Goal: Task Accomplishment & Management: Use online tool/utility

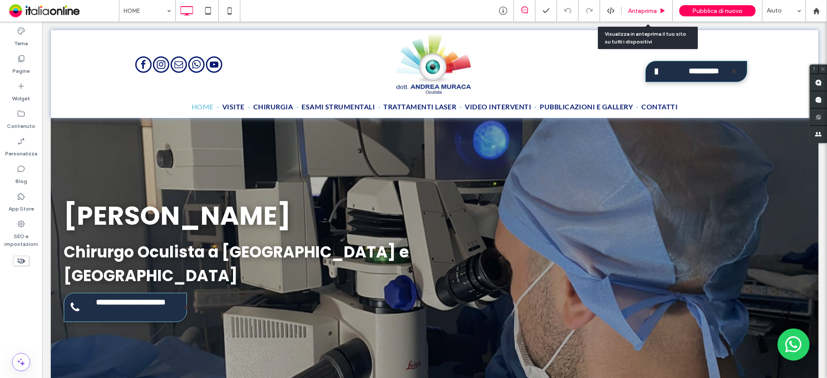
click at [653, 5] on div "Anteprima" at bounding box center [647, 11] width 51 height 22
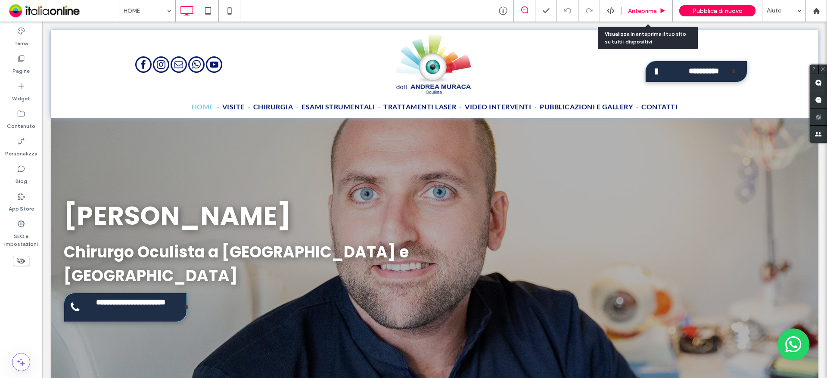
click at [631, 10] on span "Anteprima" at bounding box center [642, 10] width 29 height 7
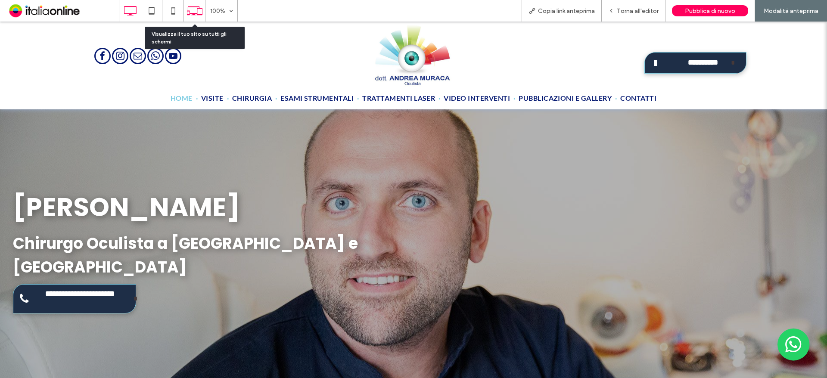
drag, startPoint x: 189, startPoint y: 14, endPoint x: 194, endPoint y: 15, distance: 5.2
click at [189, 14] on icon at bounding box center [195, 11] width 16 height 16
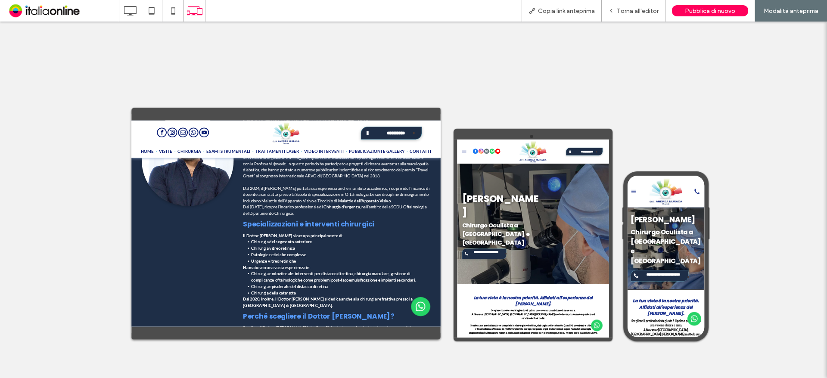
scroll to position [646, 0]
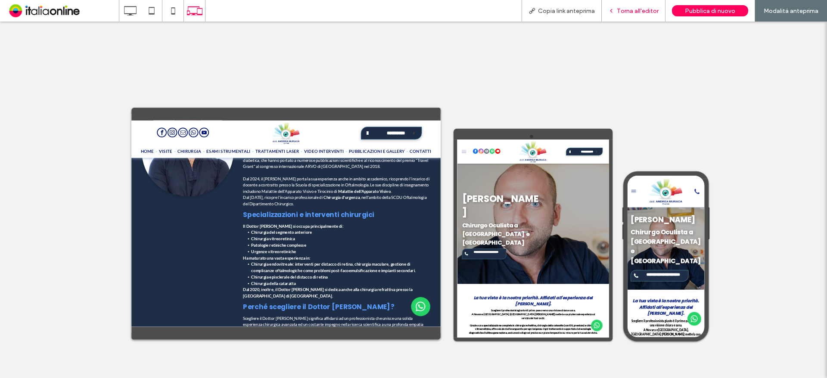
click at [622, 4] on div "Torna all'editor" at bounding box center [634, 11] width 64 height 22
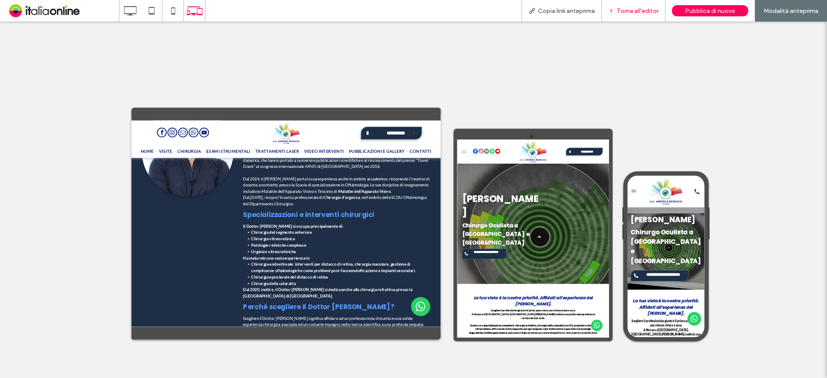
click at [624, 9] on span "Torna all'editor" at bounding box center [638, 10] width 42 height 7
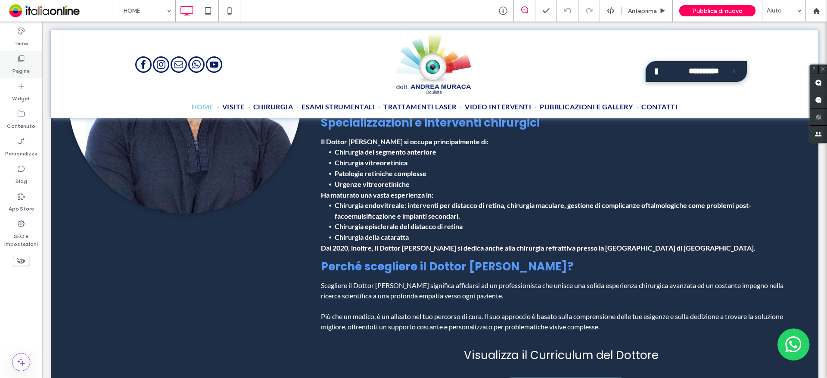
click at [12, 63] on label "Pagine" at bounding box center [20, 69] width 17 height 12
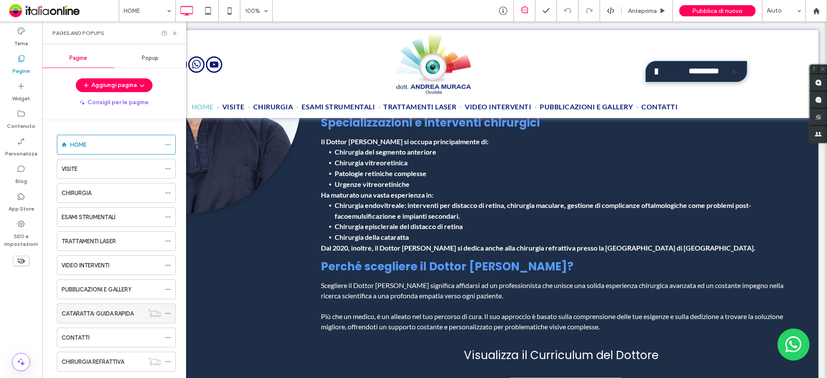
click at [113, 318] on label "CATARATTA: GUIDA RAPIDA" at bounding box center [98, 313] width 72 height 15
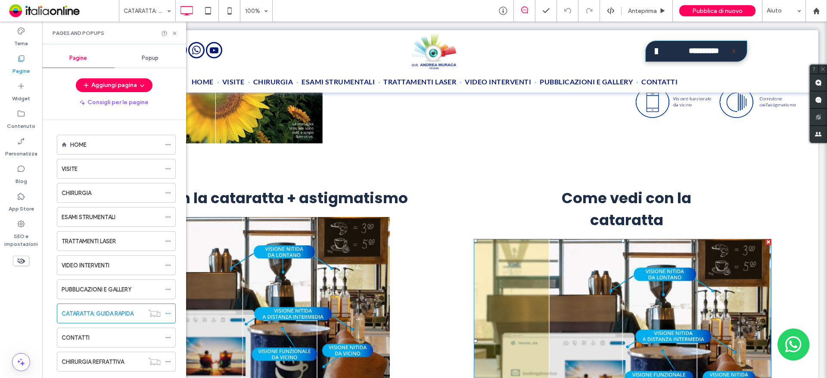
scroll to position [1508, 0]
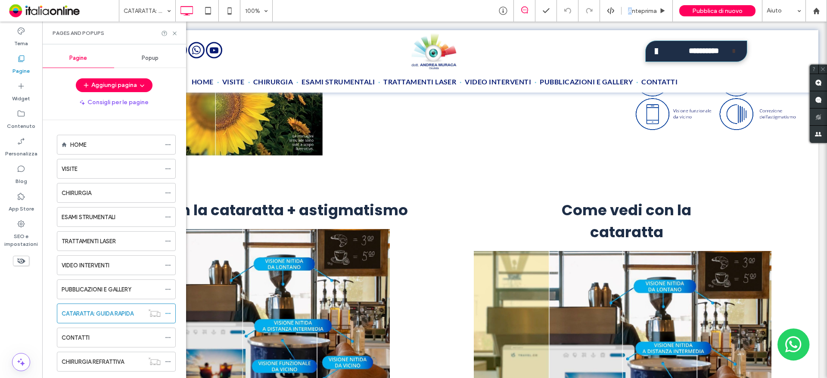
drag, startPoint x: 504, startPoint y: 9, endPoint x: 633, endPoint y: -5, distance: 129.5
click at [633, 0] on html ".wqwq-1{fill:#231f20;} .cls-1q, .cls-2q { fill-rule: evenodd; } .cls-2q { fill:…" at bounding box center [413, 189] width 827 height 378
click at [639, 9] on span "Anteprima" at bounding box center [642, 10] width 29 height 7
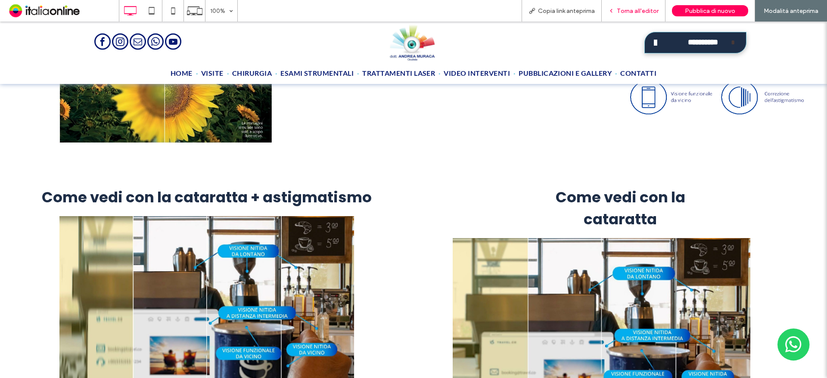
scroll to position [1538, 0]
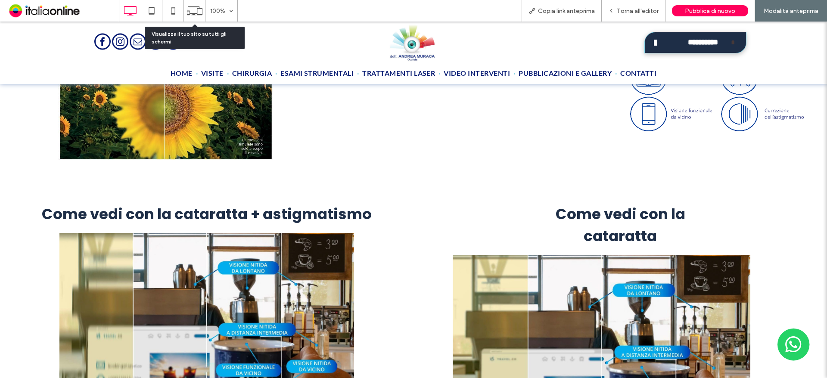
click at [197, 6] on use at bounding box center [195, 10] width 16 height 9
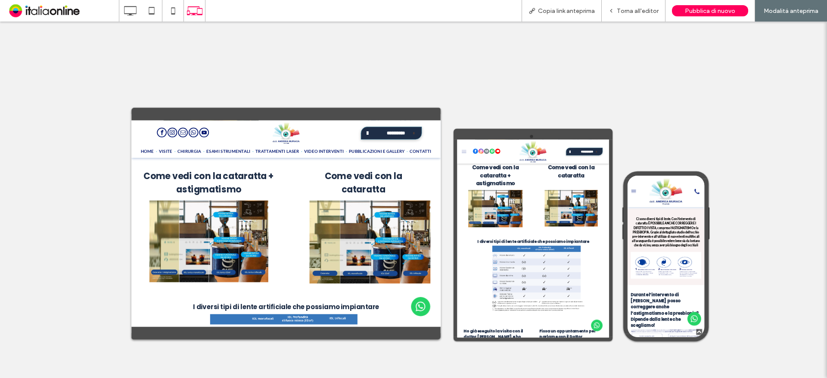
scroll to position [775, 0]
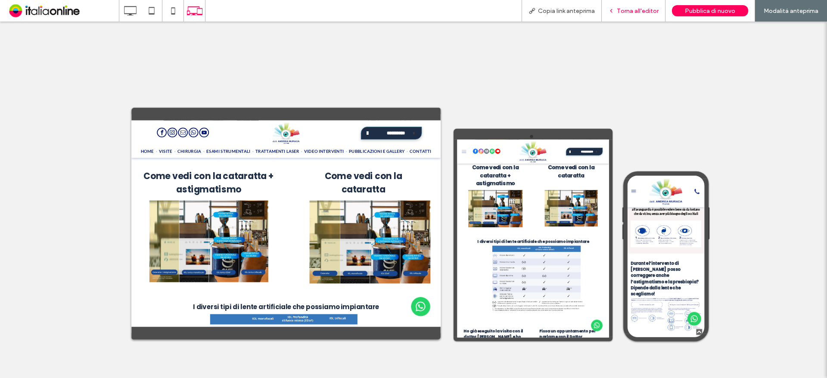
click at [620, 3] on div "Torna all'editor" at bounding box center [634, 11] width 64 height 22
click at [617, 11] on div "Torna all'editor" at bounding box center [633, 10] width 63 height 7
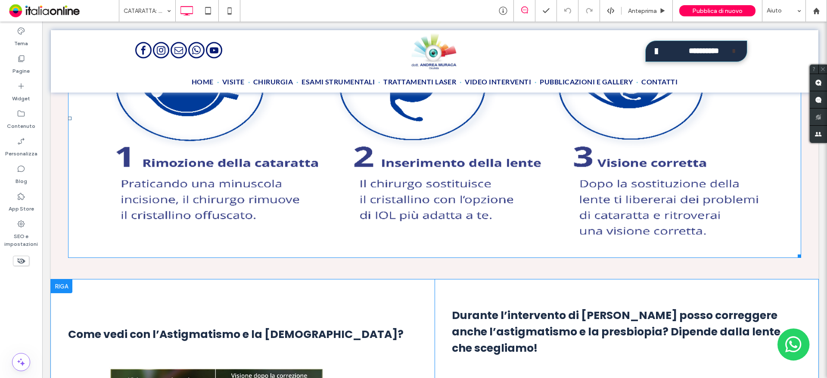
scroll to position [1107, 0]
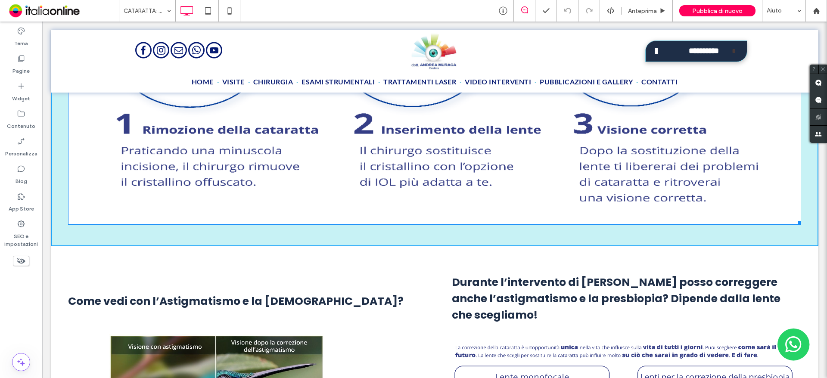
drag, startPoint x: 789, startPoint y: 217, endPoint x: 685, endPoint y: 137, distance: 131.4
click at [795, 218] on div at bounding box center [798, 221] width 6 height 6
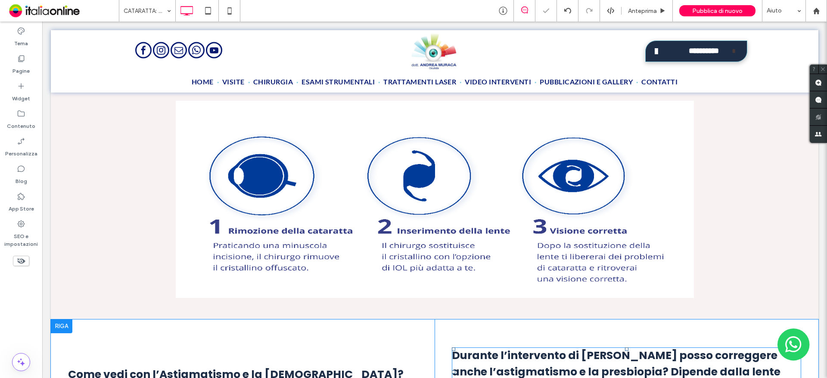
scroll to position [935, 0]
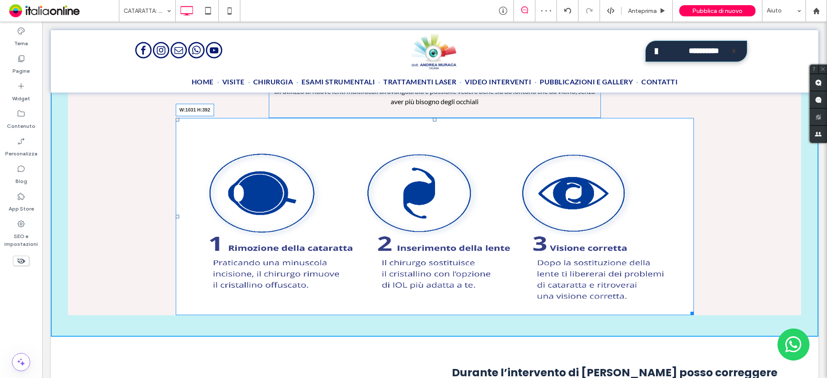
drag, startPoint x: 689, startPoint y: 312, endPoint x: 651, endPoint y: 260, distance: 64.8
click at [651, 260] on div "W:1031 H:392" at bounding box center [435, 216] width 518 height 197
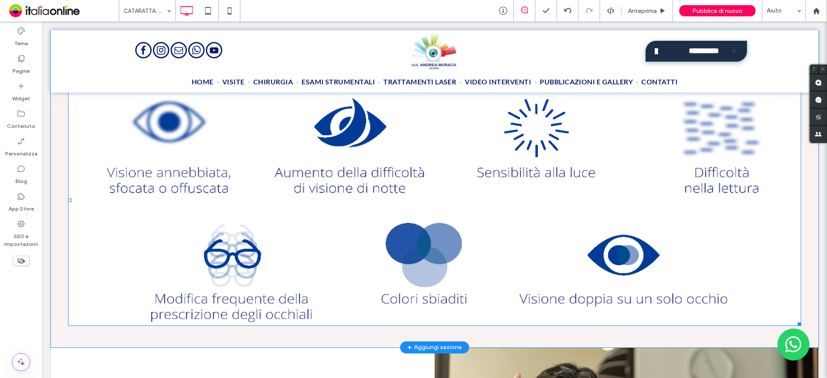
scroll to position [418, 0]
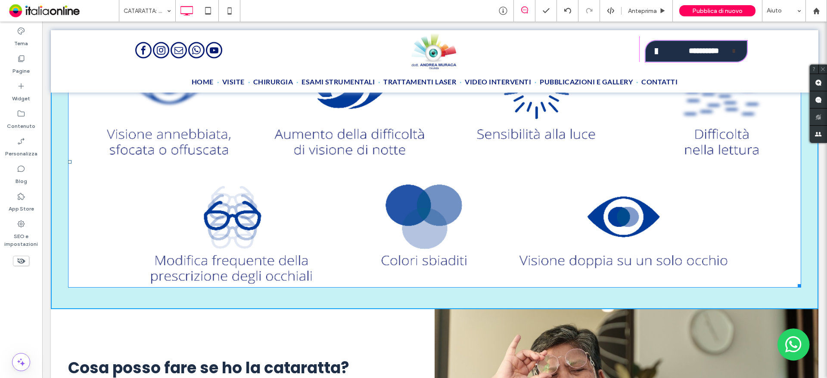
drag, startPoint x: 793, startPoint y: 283, endPoint x: 636, endPoint y: 193, distance: 180.8
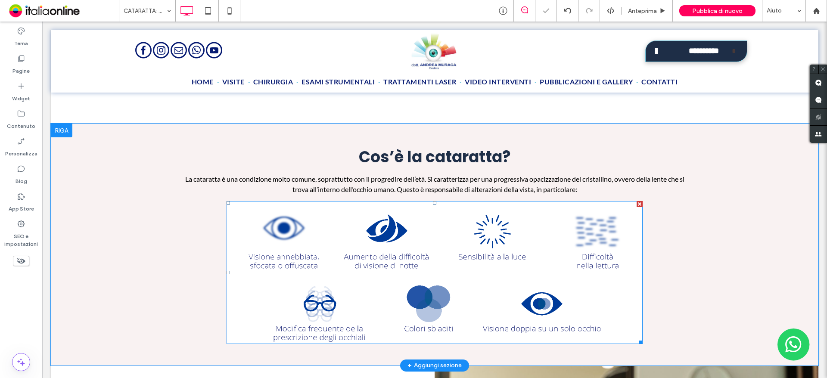
scroll to position [246, 0]
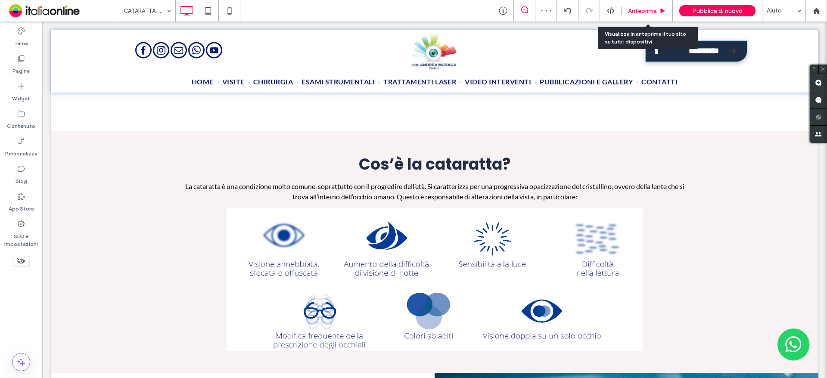
click at [633, 12] on span "Anteprima" at bounding box center [642, 10] width 29 height 7
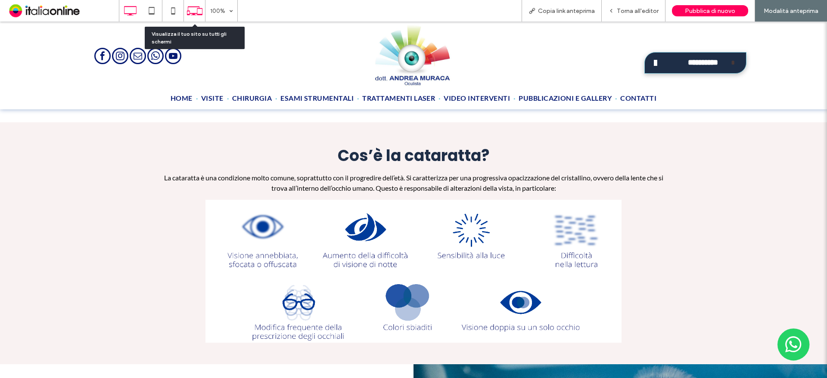
click at [184, 8] on div at bounding box center [194, 11] width 21 height 16
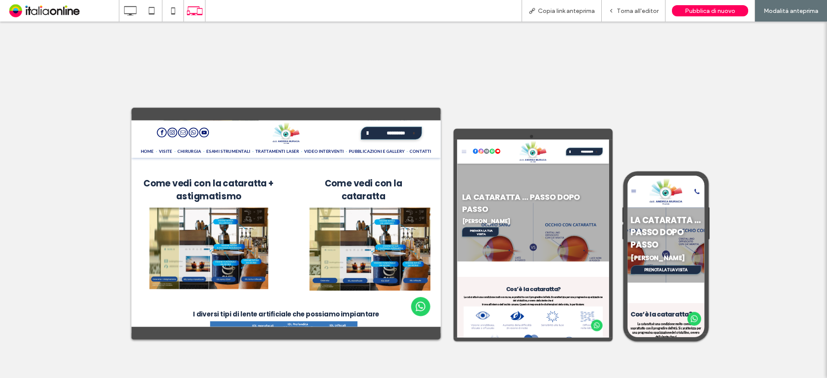
scroll to position [1292, 0]
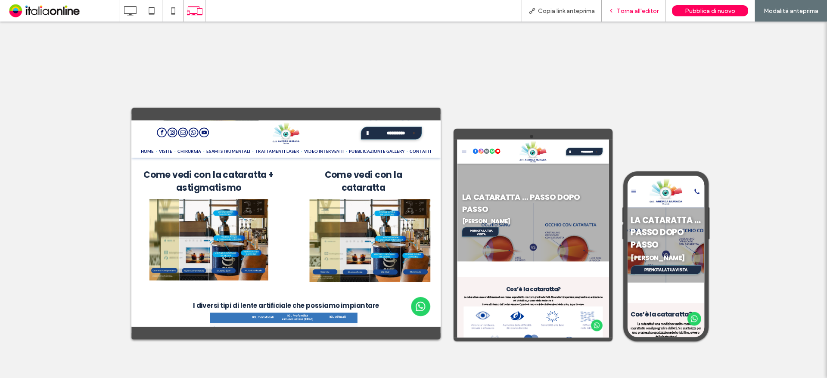
click at [635, 7] on div "Torna all'editor" at bounding box center [634, 11] width 64 height 22
click at [614, 8] on icon at bounding box center [611, 11] width 6 height 6
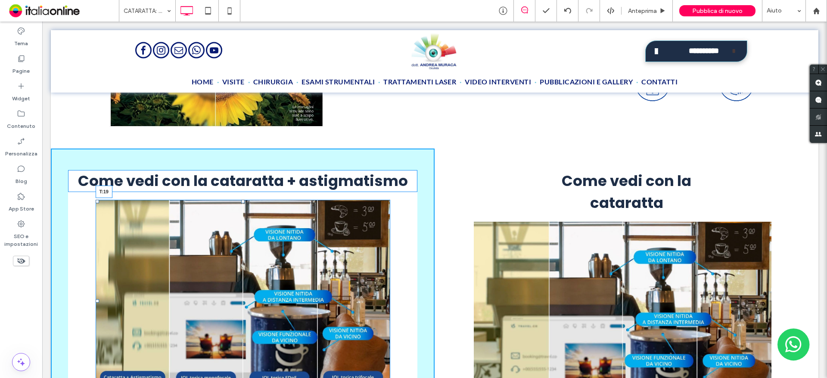
click at [241, 202] on div at bounding box center [242, 201] width 3 height 3
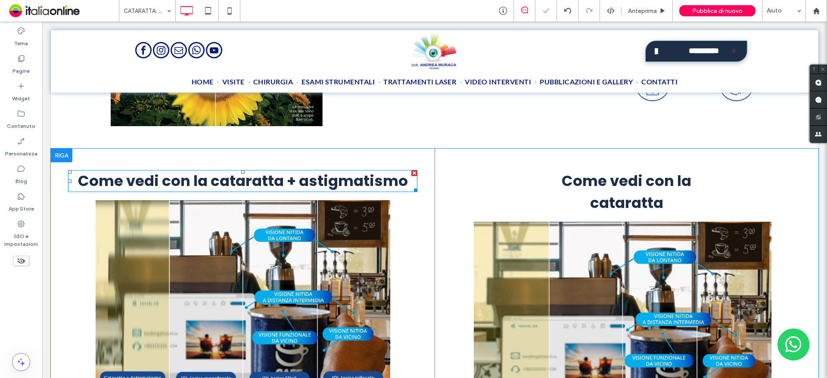
click at [285, 179] on span "Come vedi con la cataratta + astigmatismo" at bounding box center [243, 181] width 330 height 21
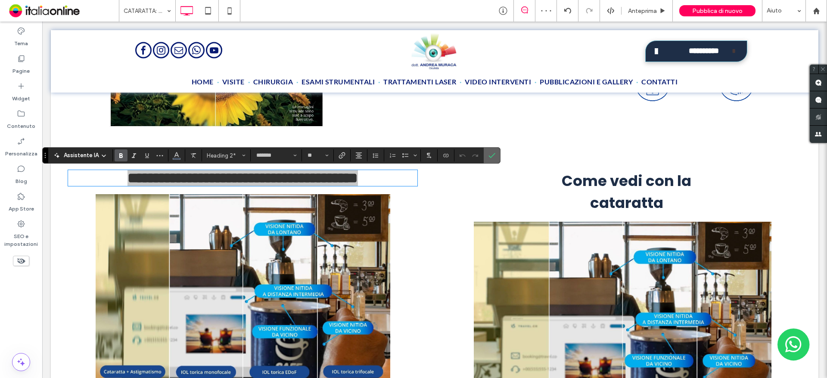
click at [495, 152] on label "Conferma" at bounding box center [491, 156] width 13 height 16
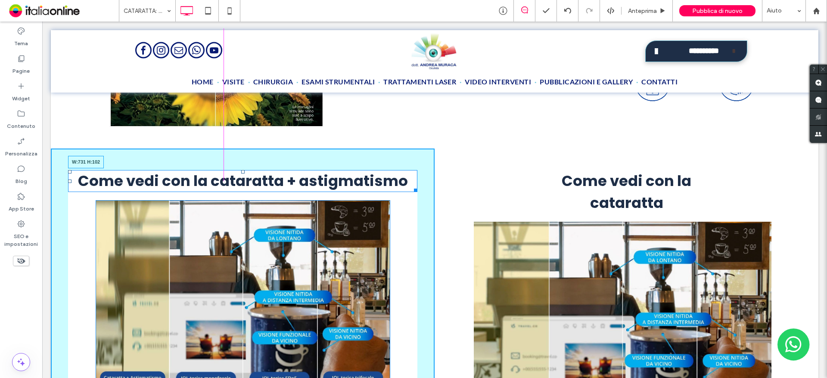
drag, startPoint x: 410, startPoint y: 190, endPoint x: 437, endPoint y: 210, distance: 33.5
click at [395, 188] on div "Come vedi con la cataratta + astigmatismo W:731 H:102" at bounding box center [242, 181] width 349 height 22
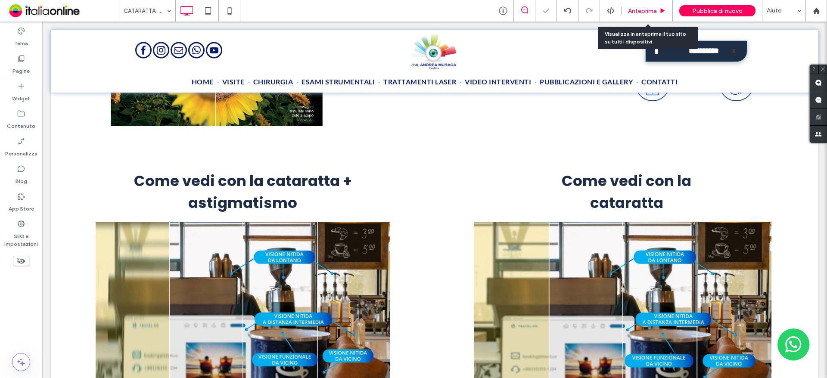
click at [649, 9] on span "Anteprima" at bounding box center [642, 10] width 29 height 7
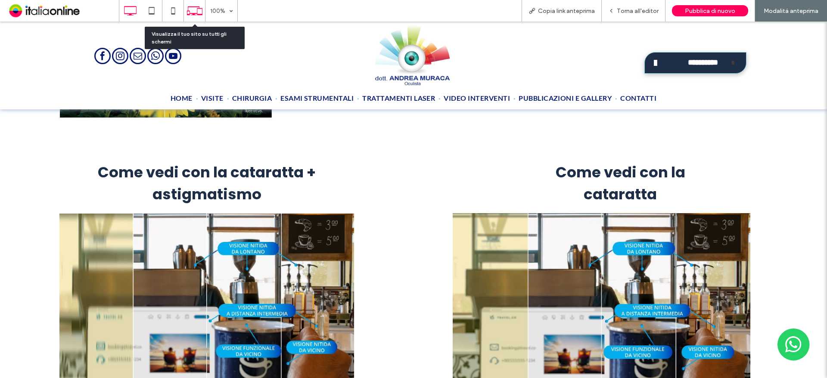
click at [190, 15] on icon at bounding box center [195, 11] width 16 height 16
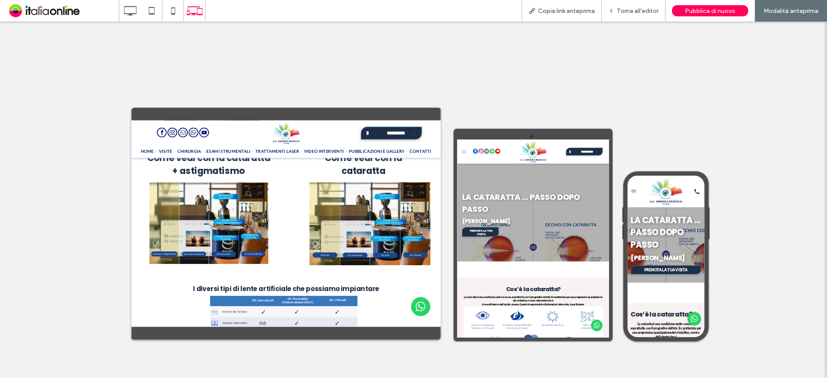
scroll to position [1335, 0]
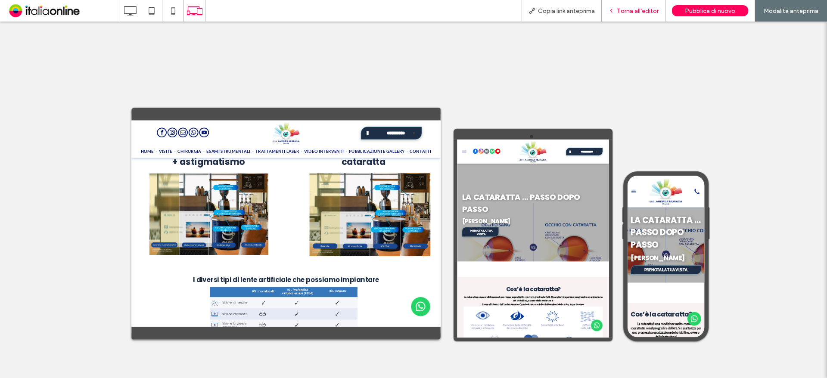
click at [631, 14] on span "Torna all'editor" at bounding box center [638, 10] width 42 height 7
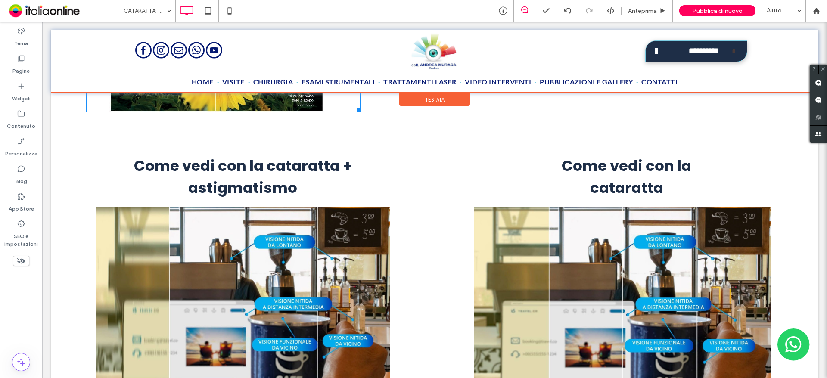
scroll to position [1249, 0]
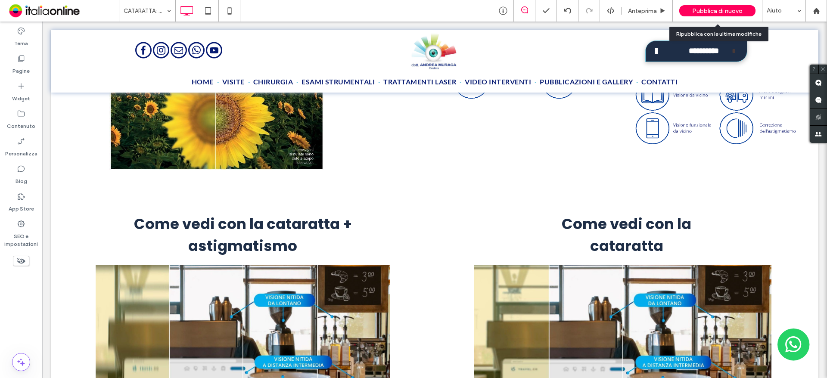
click at [732, 9] on span "Pubblica di nuovo" at bounding box center [717, 10] width 50 height 7
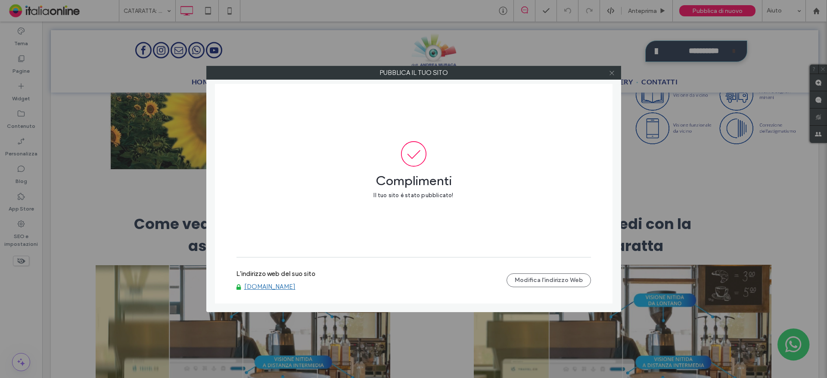
click at [615, 71] on icon at bounding box center [612, 73] width 6 height 6
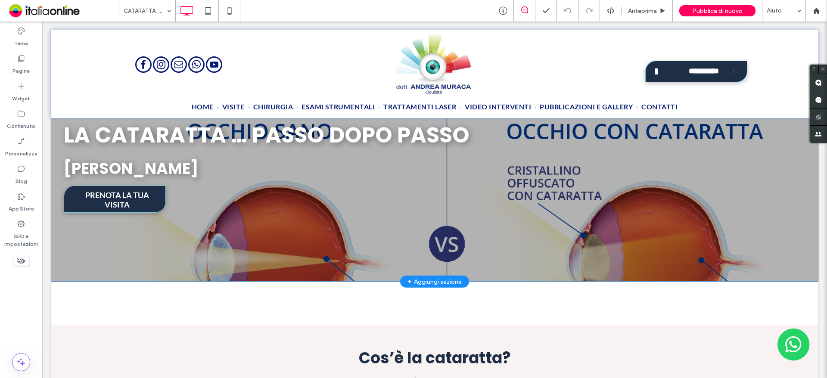
scroll to position [0, 0]
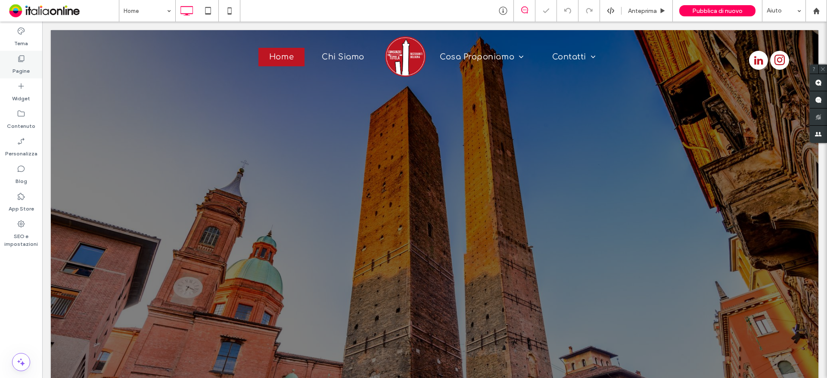
click at [19, 67] on label "Pagine" at bounding box center [20, 69] width 17 height 12
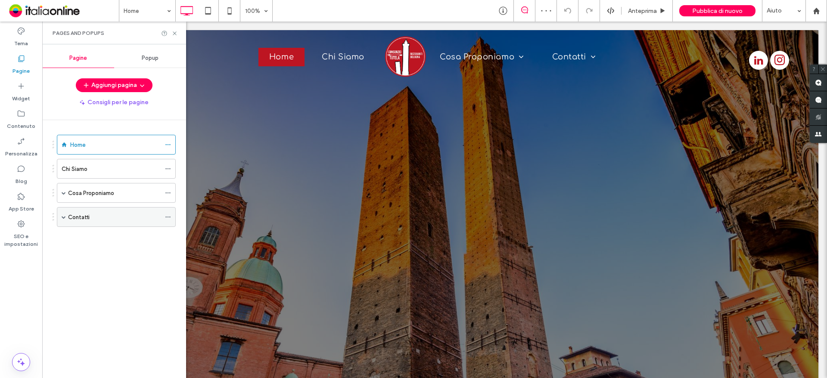
click at [101, 220] on div "Contatti" at bounding box center [114, 217] width 93 height 9
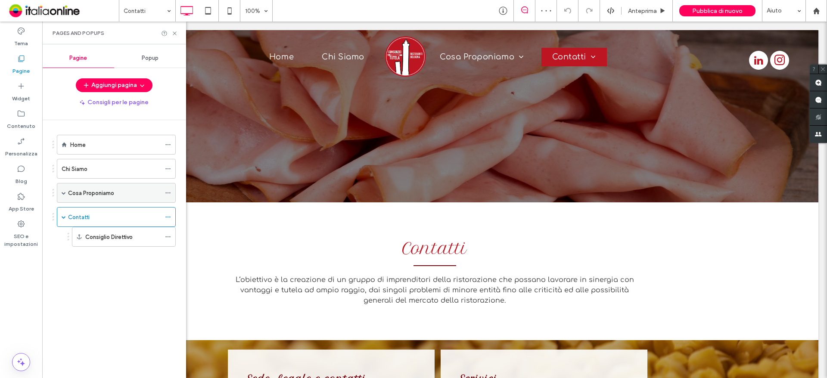
click at [87, 194] on label "Cosa Proponiamo" at bounding box center [91, 193] width 46 height 15
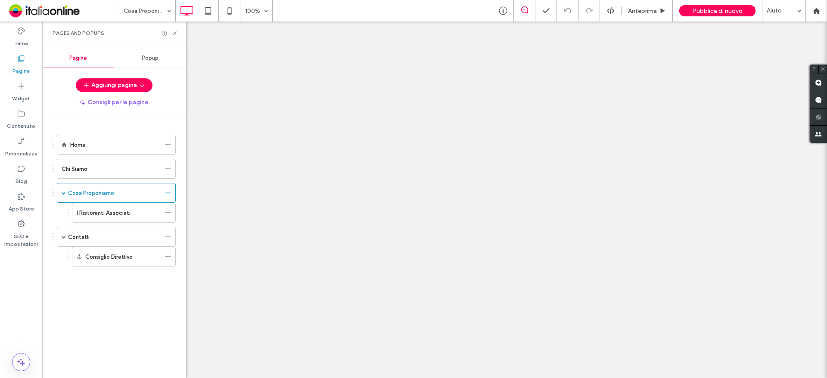
click at [90, 213] on div "Cosa Proponiamo 100% Anteprima Pubblica di nuovo Aiuto Commenti sito Commenti s…" at bounding box center [413, 189] width 827 height 378
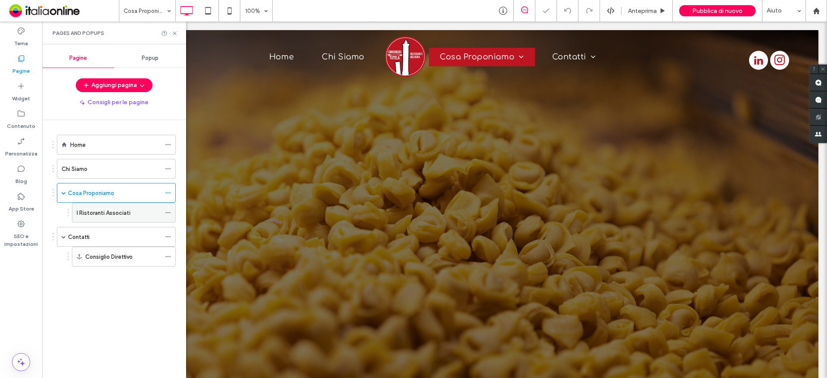
click at [90, 213] on label "I Ristoranti Associati" at bounding box center [104, 212] width 54 height 15
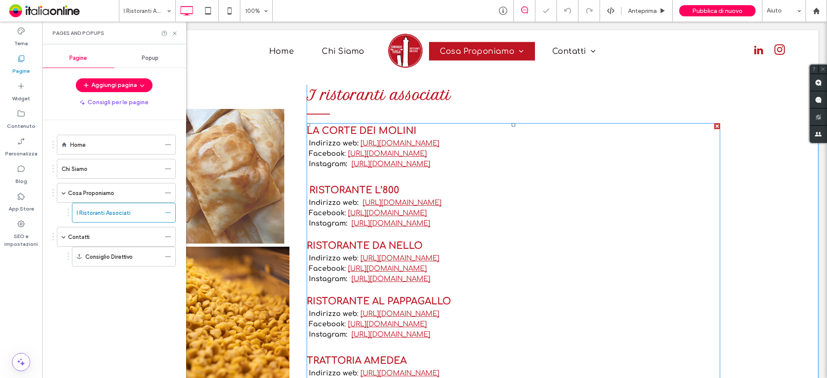
scroll to position [431, 0]
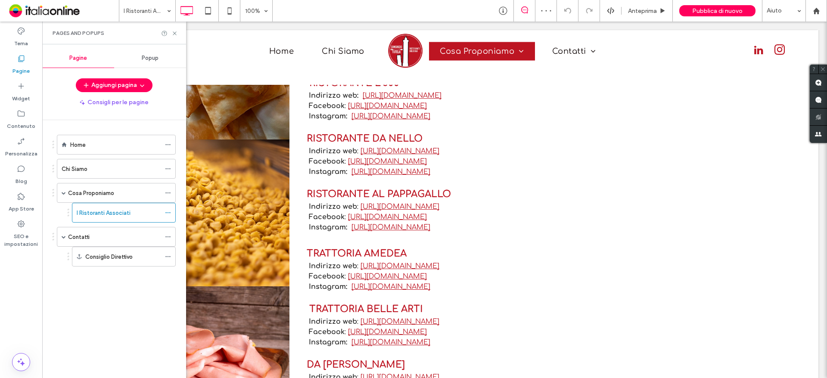
click at [174, 37] on div "Pages and Popups" at bounding box center [114, 33] width 144 height 23
click at [173, 25] on div "Pages and Popups" at bounding box center [114, 33] width 144 height 23
click at [172, 33] on icon at bounding box center [174, 33] width 6 height 6
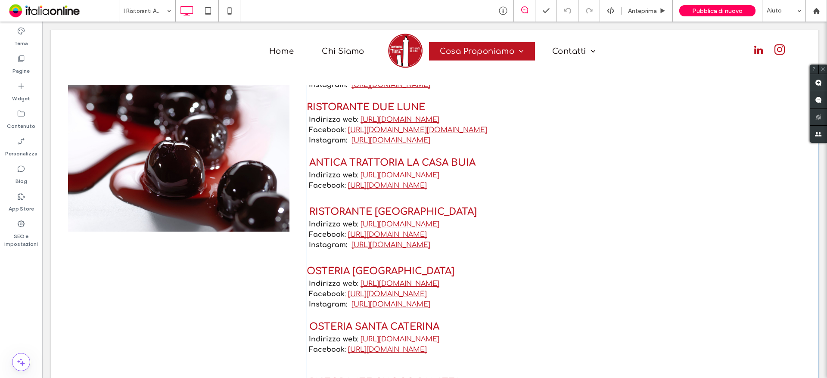
scroll to position [775, 0]
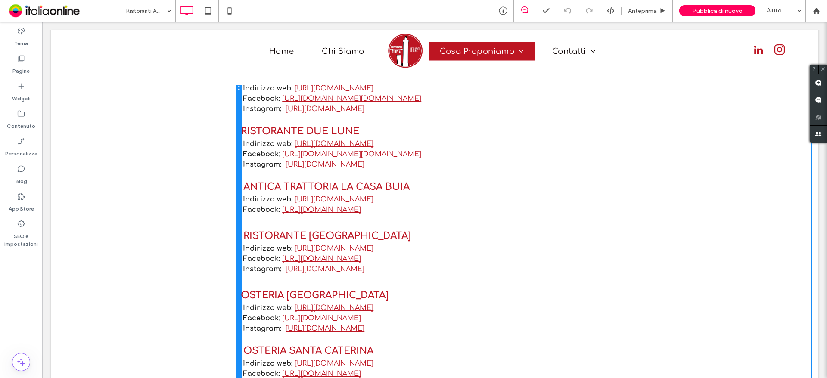
drag, startPoint x: 304, startPoint y: 125, endPoint x: 261, endPoint y: 135, distance: 44.3
click at [261, 135] on div "Click To Paste I ristoranti associati LA CORTE DEI MOLINI Indirizzo web: https:…" at bounding box center [435, 87] width 768 height 960
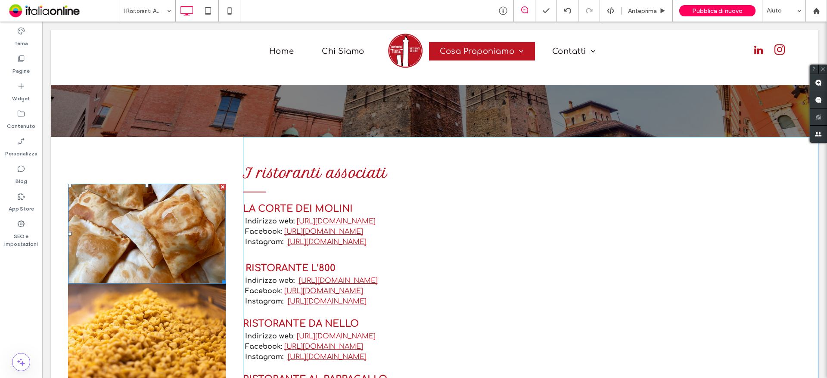
scroll to position [215, 0]
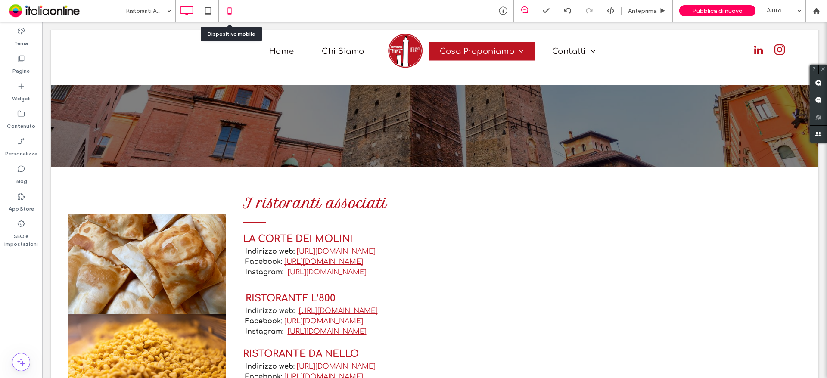
click at [231, 14] on use at bounding box center [229, 10] width 4 height 7
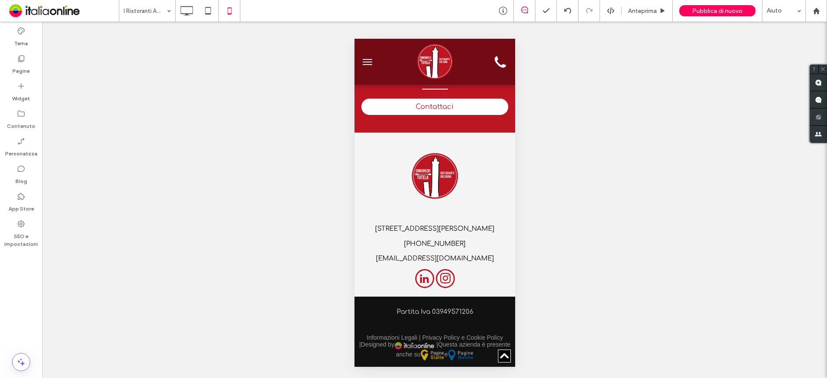
scroll to position [1852, 0]
click at [184, 9] on icon at bounding box center [186, 10] width 17 height 17
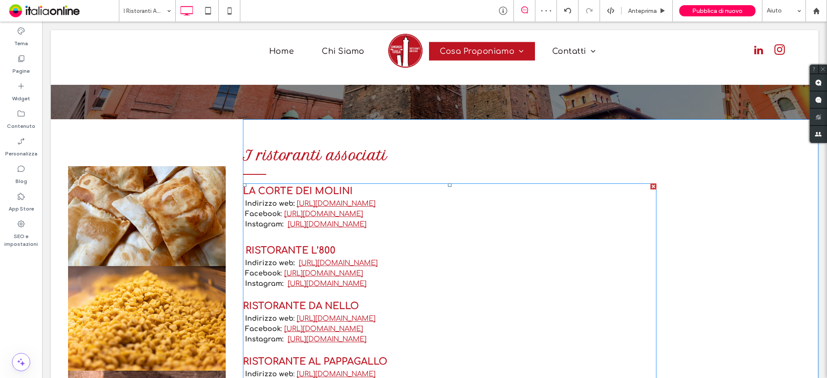
scroll to position [258, 0]
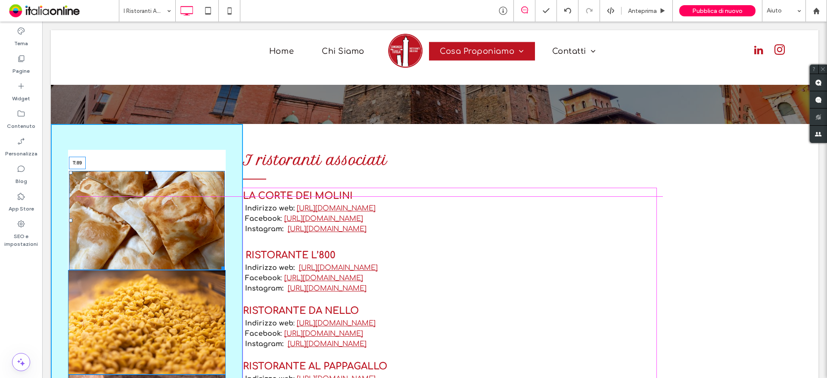
drag, startPoint x: 146, startPoint y: 172, endPoint x: 147, endPoint y: 190, distance: 18.1
click at [147, 174] on div at bounding box center [146, 172] width 3 height 3
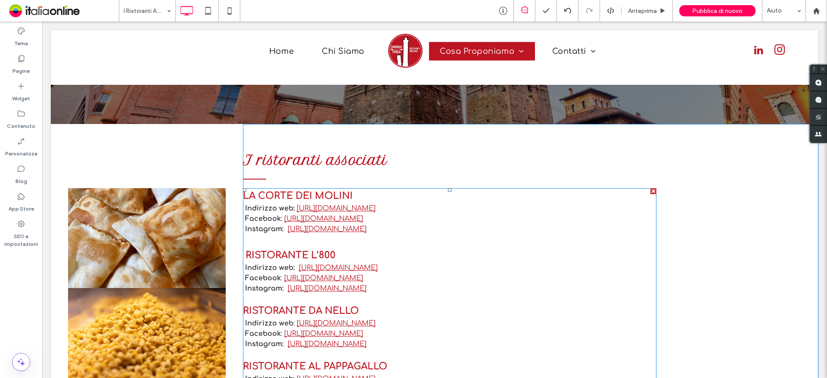
click at [298, 217] on link "https://www.facebook.com/profile.php?id=100063721966853#" at bounding box center [323, 219] width 79 height 8
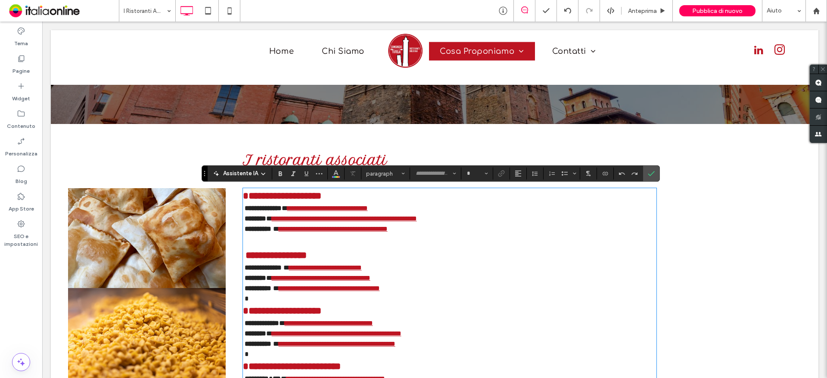
type input "*********"
type input "**"
drag, startPoint x: 283, startPoint y: 216, endPoint x: 495, endPoint y: 222, distance: 212.0
click at [495, 222] on p "**********" at bounding box center [449, 219] width 413 height 10
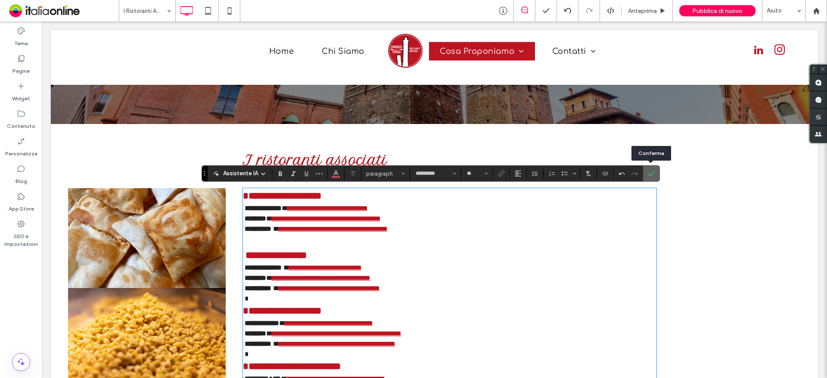
drag, startPoint x: 610, startPoint y: 152, endPoint x: 653, endPoint y: 175, distance: 48.4
click at [653, 175] on icon "Conferma" at bounding box center [651, 173] width 7 height 7
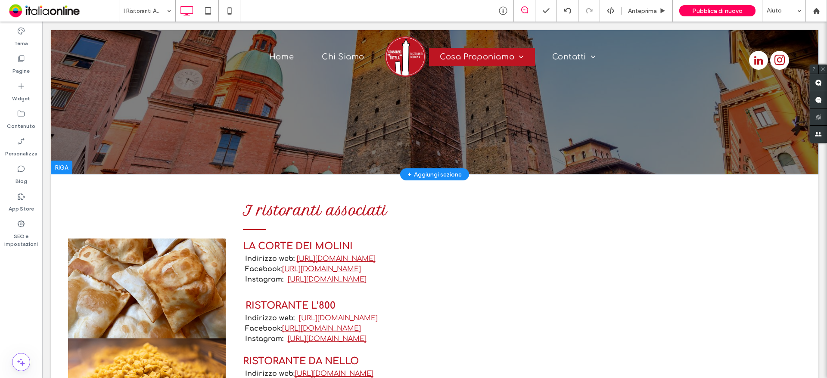
scroll to position [43, 0]
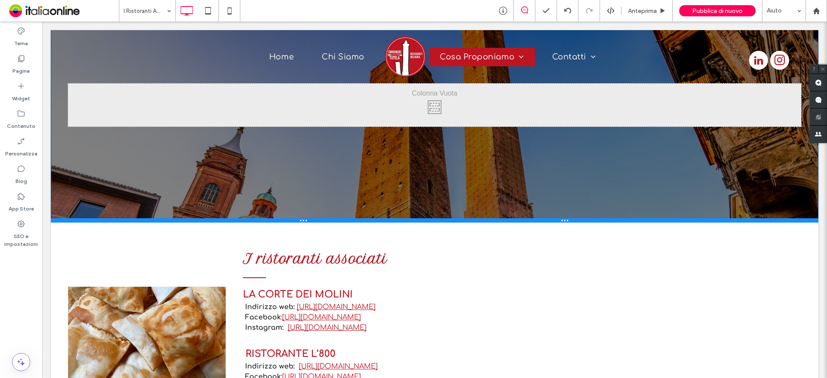
drag, startPoint x: 266, startPoint y: 338, endPoint x: 278, endPoint y: 221, distance: 117.3
click at [278, 221] on div at bounding box center [435, 220] width 768 height 4
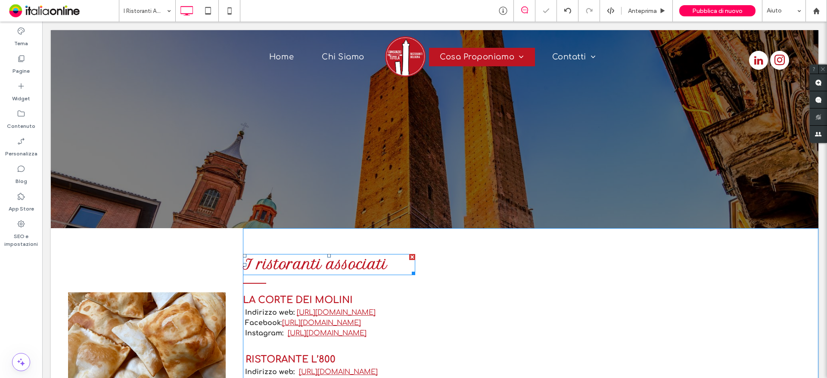
scroll to position [0, 0]
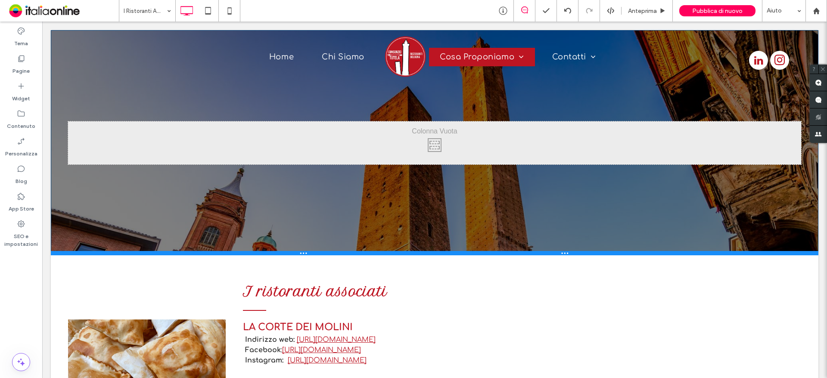
drag, startPoint x: 238, startPoint y: 264, endPoint x: 252, endPoint y: 254, distance: 17.3
click at [252, 254] on div at bounding box center [435, 253] width 768 height 4
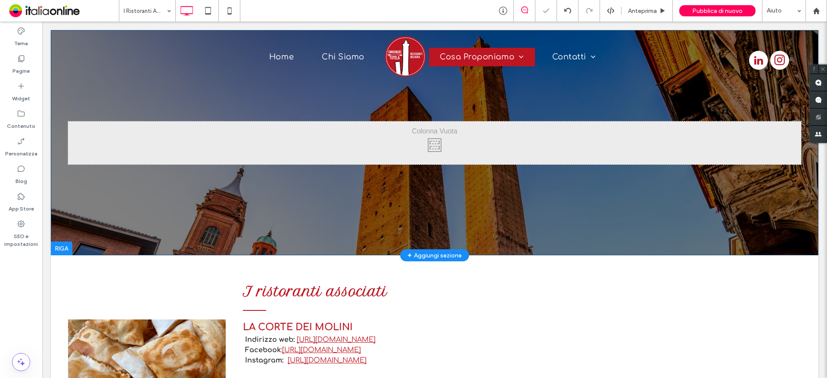
click at [247, 199] on header "Click To Paste Riga + Aggiungi sezione" at bounding box center [435, 142] width 768 height 225
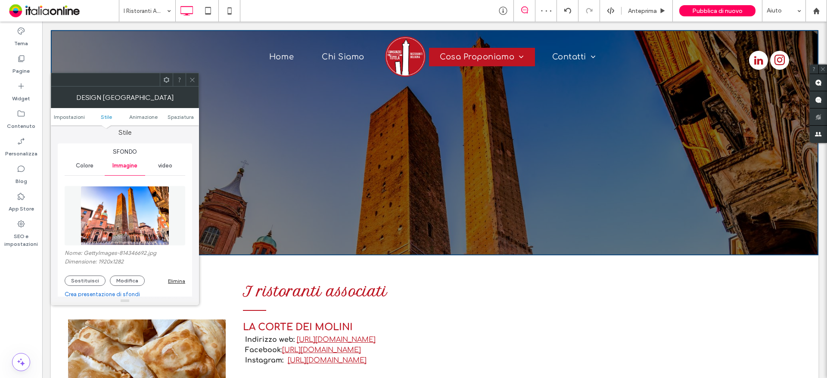
scroll to position [86, 0]
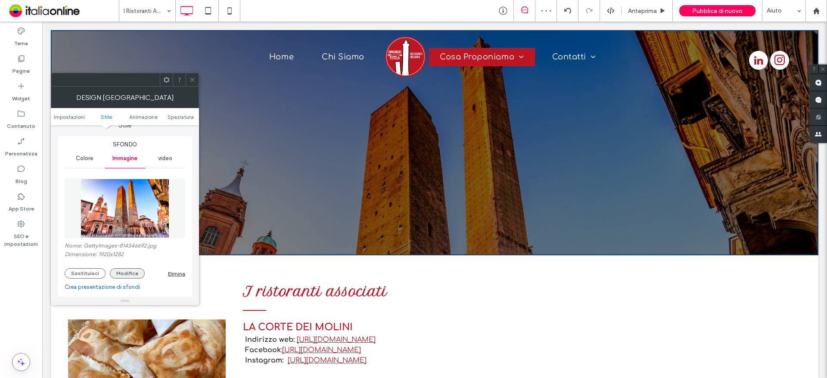
click at [121, 272] on button "Modifica" at bounding box center [127, 273] width 35 height 10
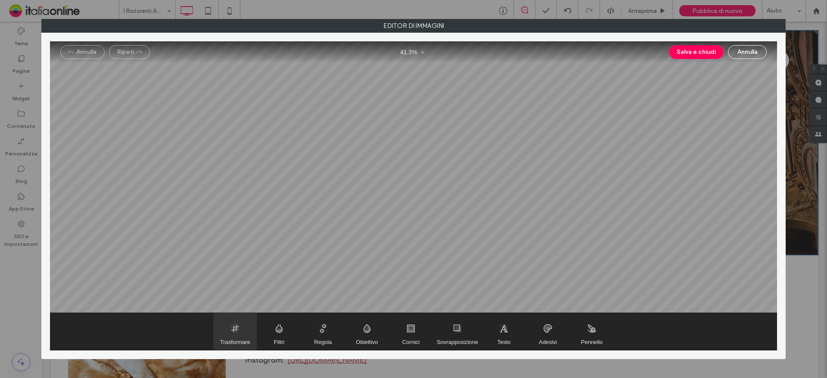
click at [232, 330] on span "Trasformare" at bounding box center [235, 331] width 43 height 37
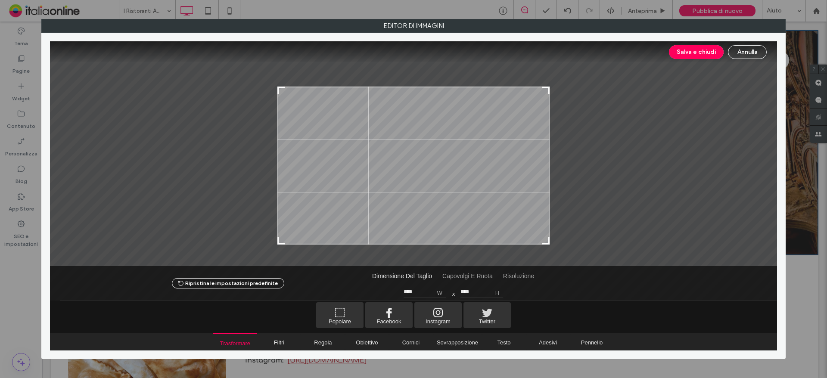
type input "****"
drag, startPoint x: 547, startPoint y: 63, endPoint x: 552, endPoint y: 87, distance: 25.1
click at [552, 87] on div at bounding box center [413, 153] width 727 height 225
click at [687, 50] on button "Salva e chiudi" at bounding box center [696, 52] width 55 height 14
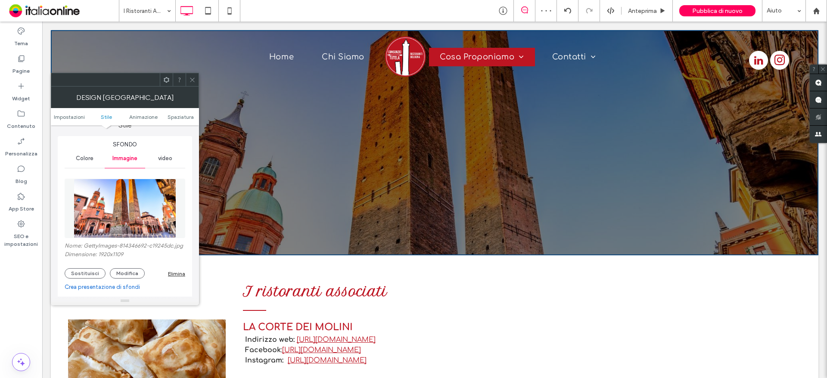
click at [194, 82] on use at bounding box center [192, 80] width 4 height 4
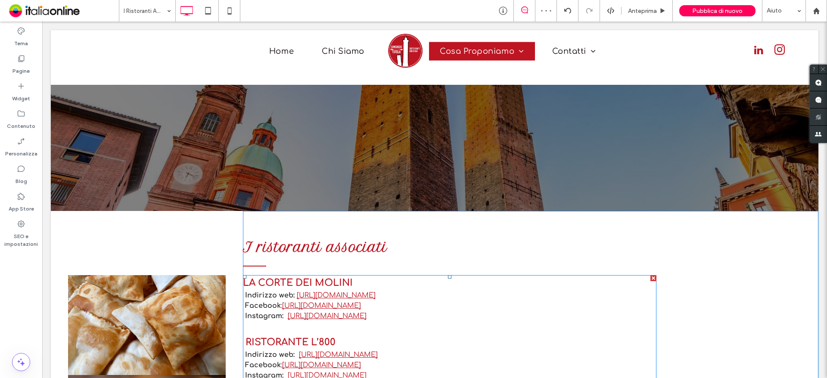
scroll to position [129, 0]
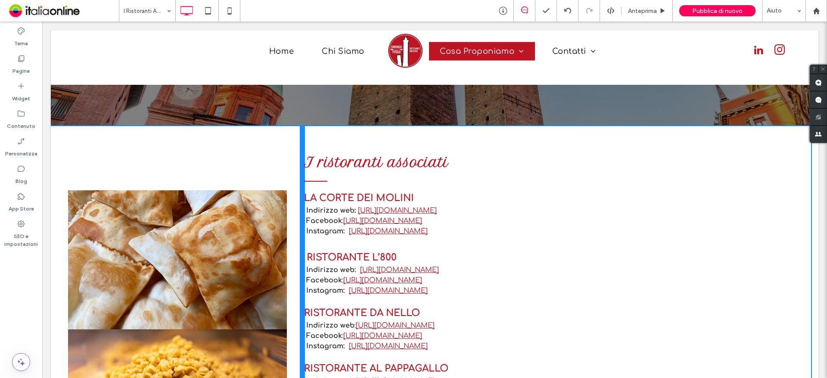
drag, startPoint x: 239, startPoint y: 254, endPoint x: 321, endPoint y: 275, distance: 84.2
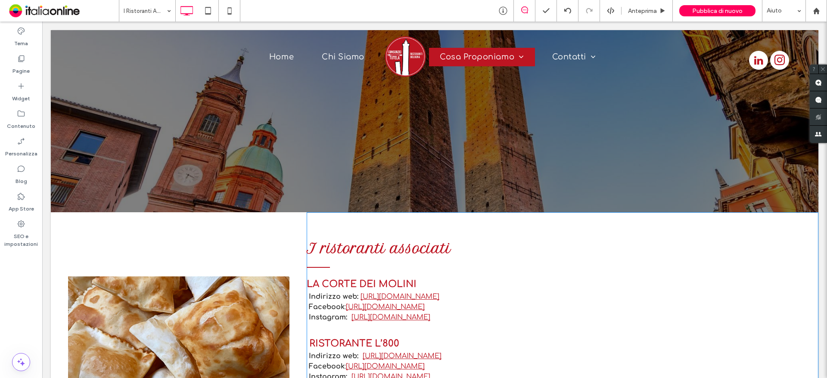
scroll to position [0, 0]
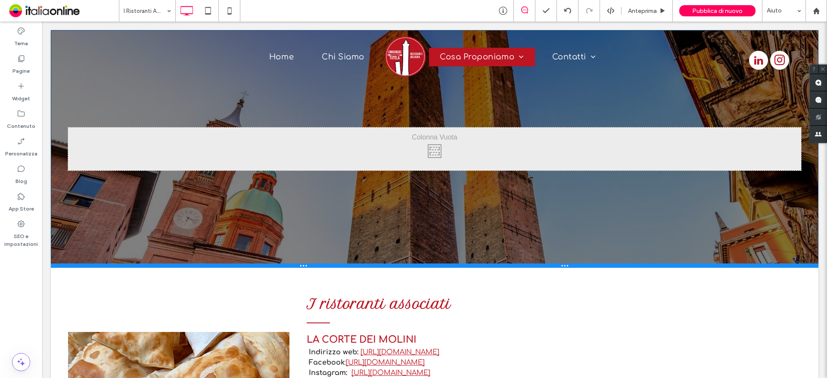
drag, startPoint x: 258, startPoint y: 255, endPoint x: 261, endPoint y: 268, distance: 13.3
click at [261, 268] on div at bounding box center [435, 266] width 768 height 4
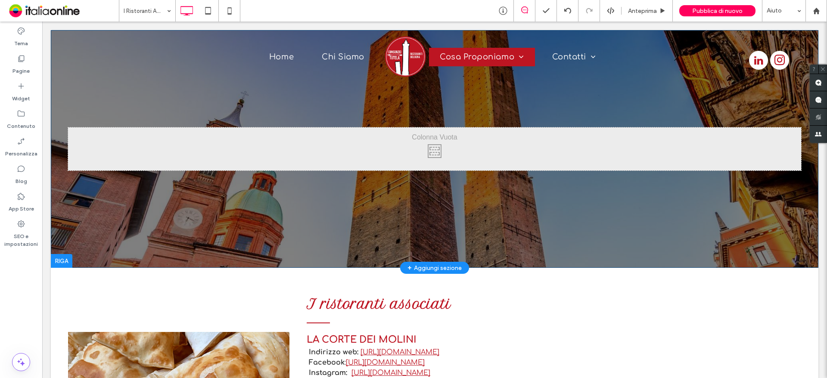
click at [274, 215] on header "Click To Paste Riga + Aggiungi sezione" at bounding box center [435, 149] width 768 height 238
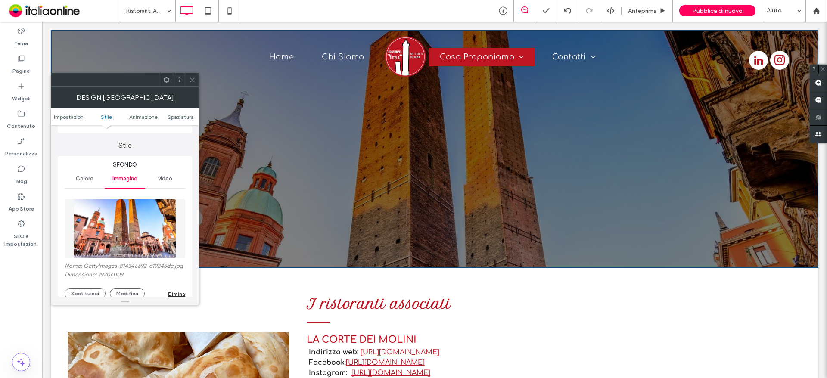
scroll to position [129, 0]
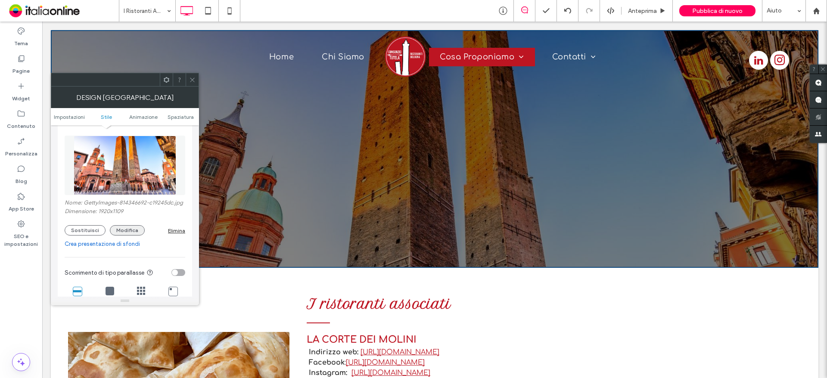
click at [127, 226] on button "Modifica" at bounding box center [127, 230] width 35 height 10
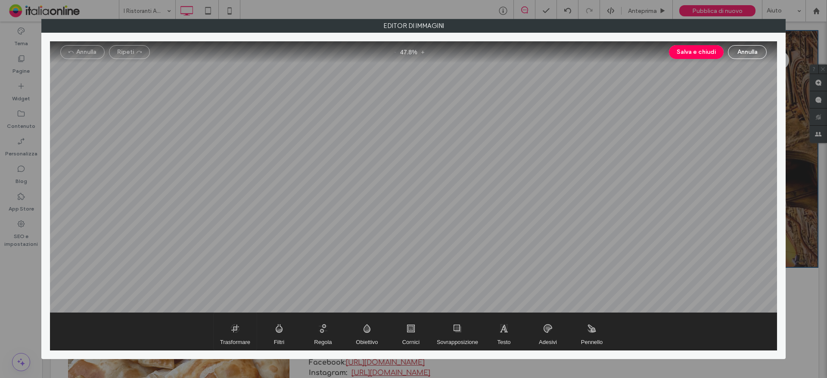
drag, startPoint x: 248, startPoint y: 332, endPoint x: 255, endPoint y: 317, distance: 16.6
click at [248, 332] on span "Trasformare" at bounding box center [235, 331] width 43 height 37
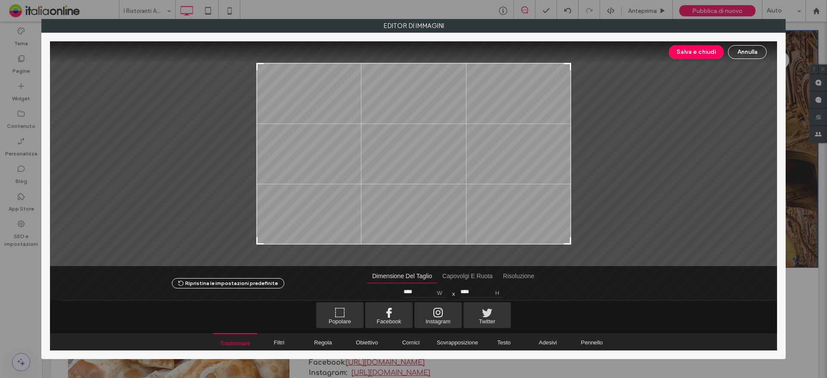
type input "****"
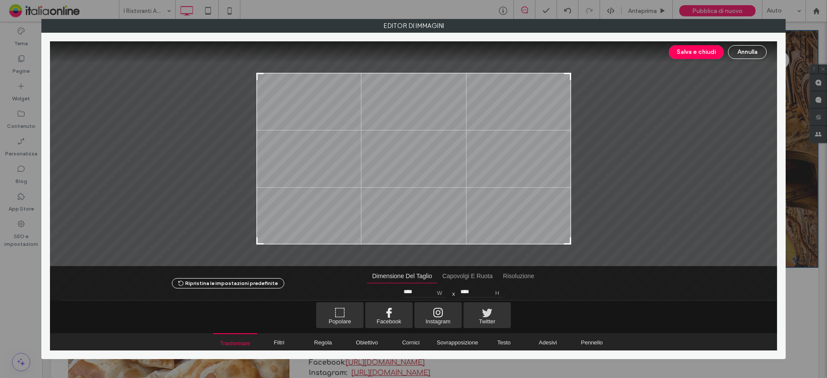
drag, startPoint x: 569, startPoint y: 63, endPoint x: 570, endPoint y: 73, distance: 10.0
click at [570, 73] on div at bounding box center [567, 76] width 10 height 10
click at [696, 53] on button "Salva e chiudi" at bounding box center [696, 52] width 55 height 14
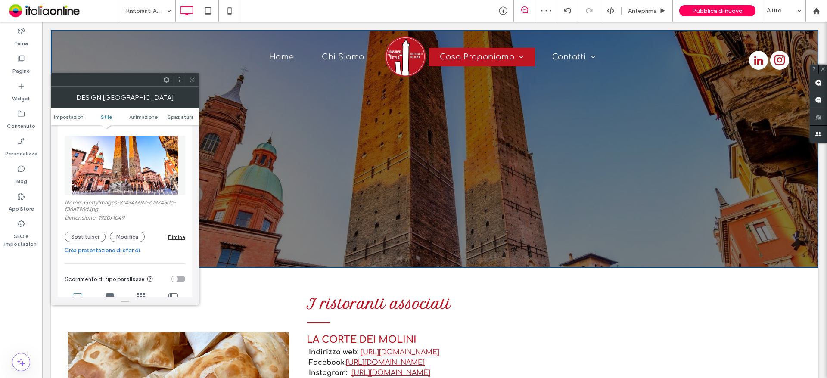
click at [190, 82] on icon at bounding box center [192, 80] width 6 height 6
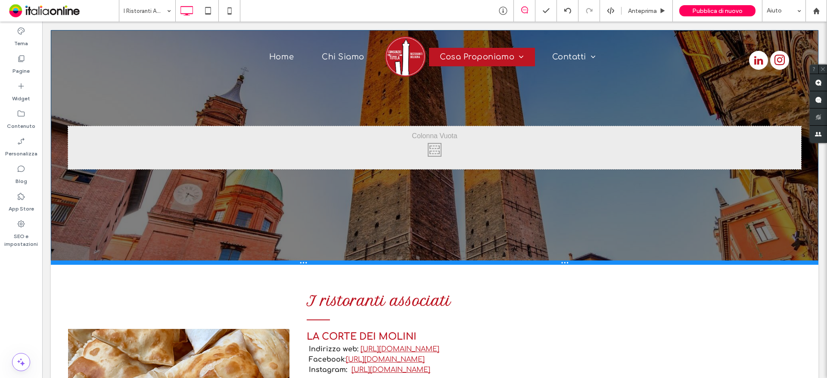
drag, startPoint x: 306, startPoint y: 266, endPoint x: 312, endPoint y: 263, distance: 6.7
click at [312, 263] on div at bounding box center [435, 263] width 768 height 4
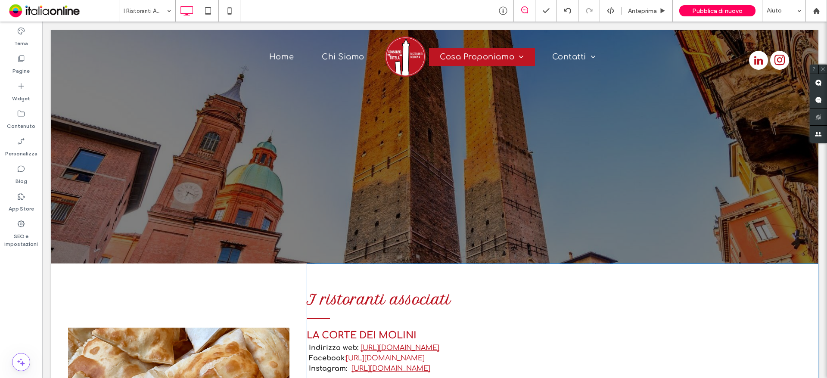
scroll to position [0, 0]
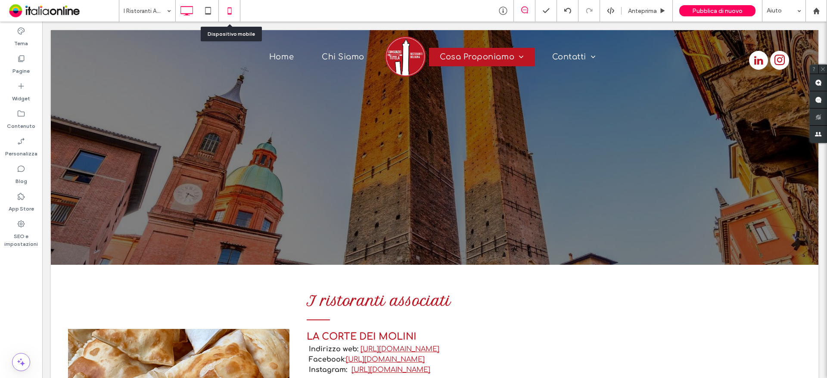
click at [230, 17] on icon at bounding box center [229, 10] width 17 height 17
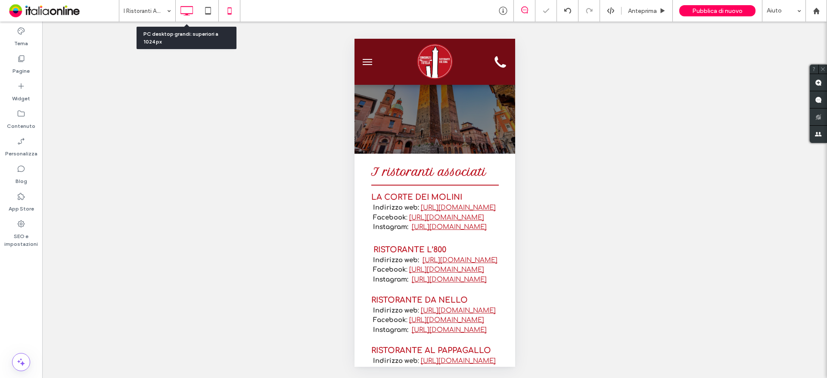
click at [186, 13] on icon at bounding box center [186, 10] width 17 height 17
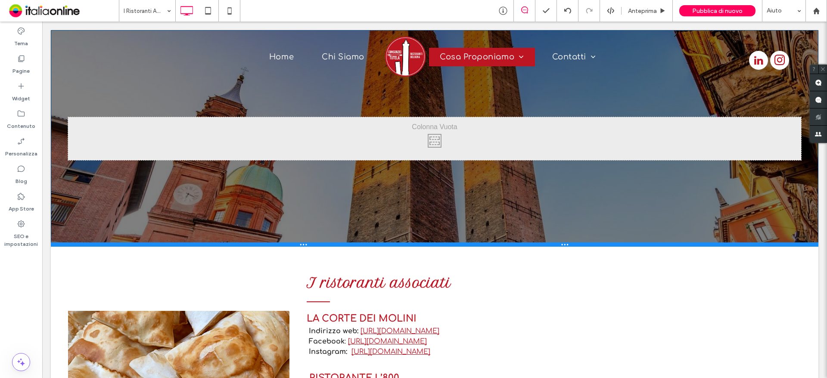
drag, startPoint x: 358, startPoint y: 264, endPoint x: 361, endPoint y: 246, distance: 17.9
click at [361, 246] on div at bounding box center [435, 244] width 768 height 4
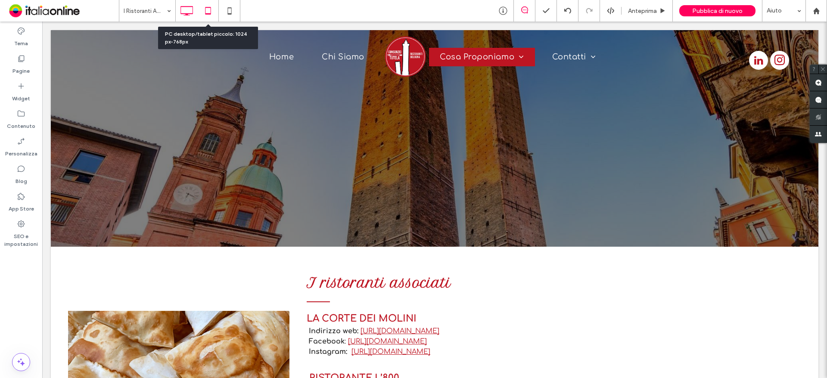
click at [211, 15] on icon at bounding box center [207, 10] width 17 height 17
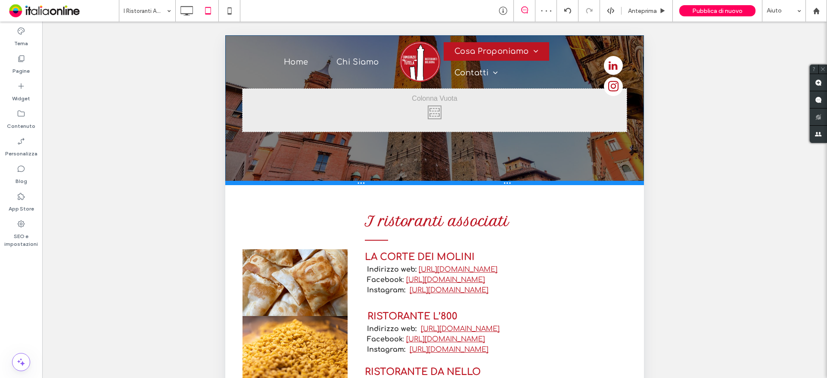
drag, startPoint x: 362, startPoint y: 251, endPoint x: 363, endPoint y: 185, distance: 66.3
click at [363, 185] on div at bounding box center [434, 183] width 419 height 4
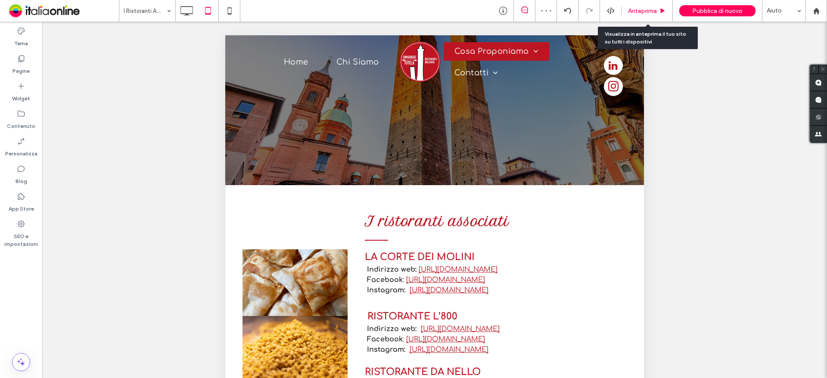
click at [650, 1] on div "Anteprima" at bounding box center [647, 11] width 51 height 22
click at [646, 12] on span "Anteprima" at bounding box center [642, 10] width 29 height 7
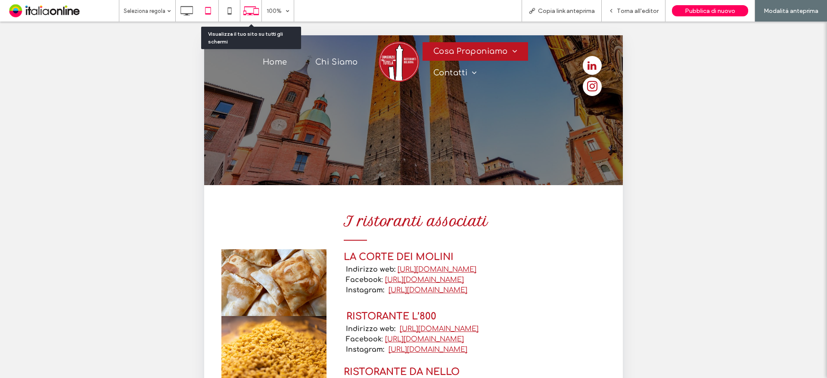
click at [253, 6] on use at bounding box center [251, 10] width 16 height 9
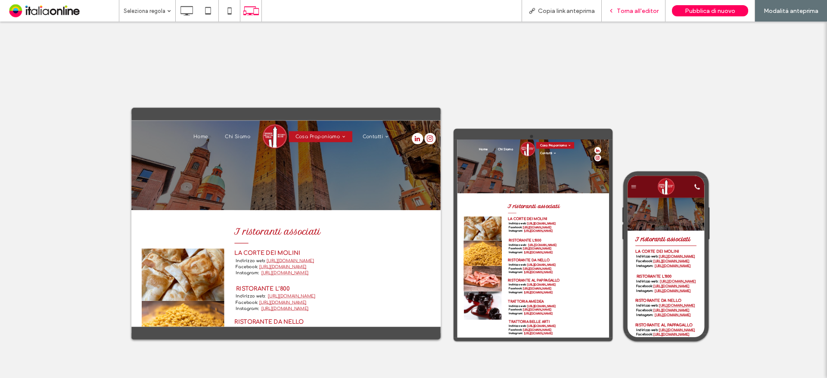
click at [617, 10] on div "Torna all'editor" at bounding box center [633, 10] width 63 height 7
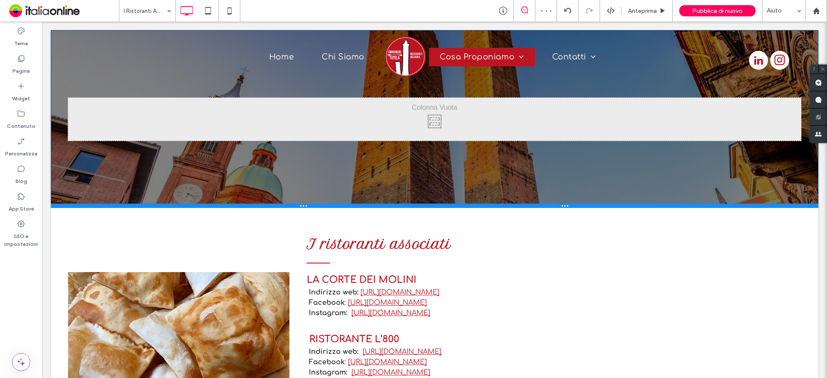
drag, startPoint x: 280, startPoint y: 177, endPoint x: 279, endPoint y: 205, distance: 28.0
click at [279, 205] on div at bounding box center [435, 206] width 768 height 4
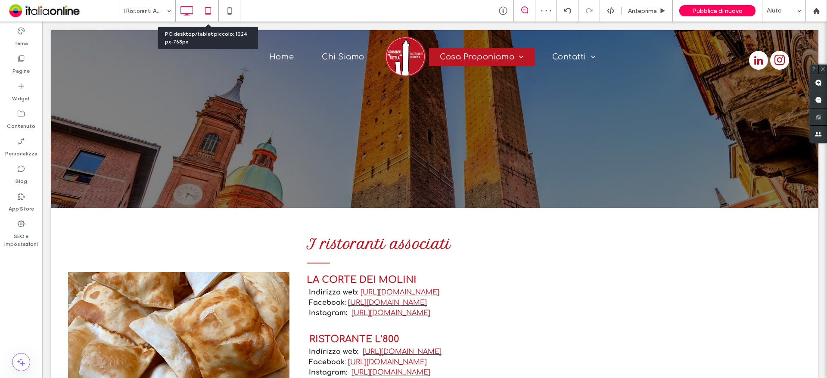
click at [209, 15] on icon at bounding box center [207, 10] width 17 height 17
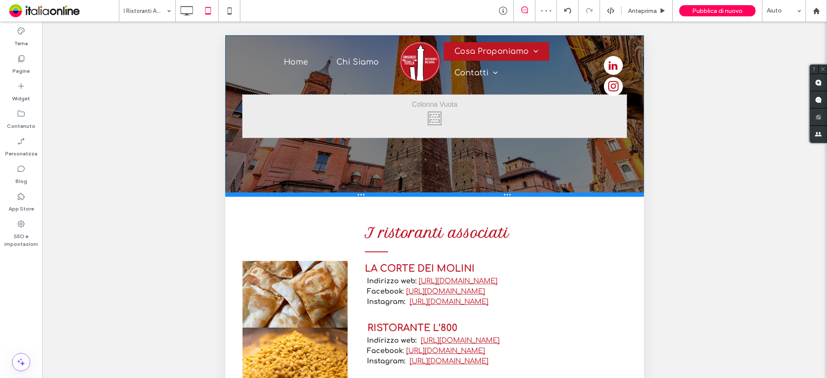
drag, startPoint x: 313, startPoint y: 212, endPoint x: 311, endPoint y: 196, distance: 16.0
click at [311, 196] on div at bounding box center [434, 195] width 419 height 4
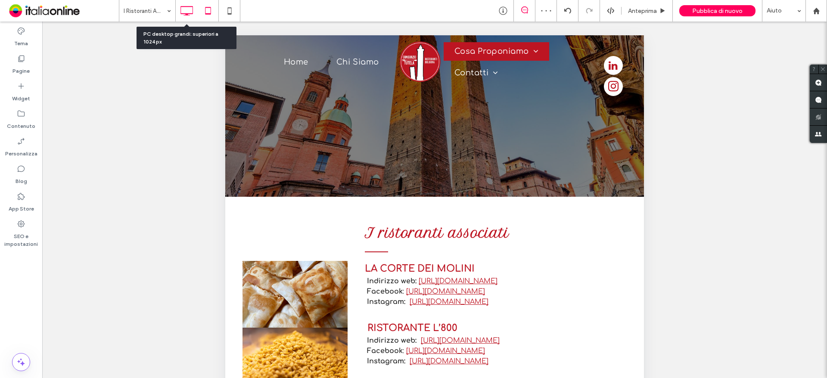
click at [186, 11] on icon at bounding box center [186, 10] width 17 height 17
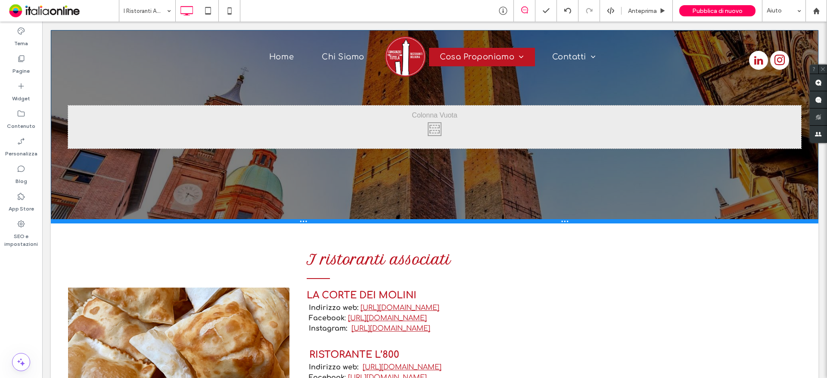
drag, startPoint x: 218, startPoint y: 190, endPoint x: 211, endPoint y: 222, distance: 32.9
click at [211, 222] on div at bounding box center [435, 221] width 768 height 4
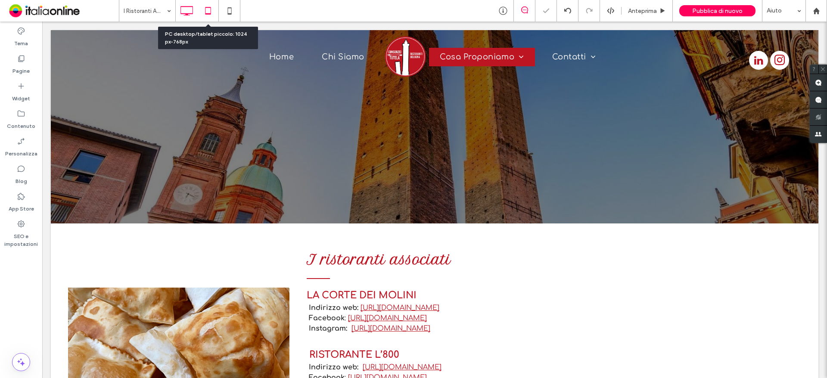
click at [208, 12] on icon at bounding box center [207, 10] width 17 height 17
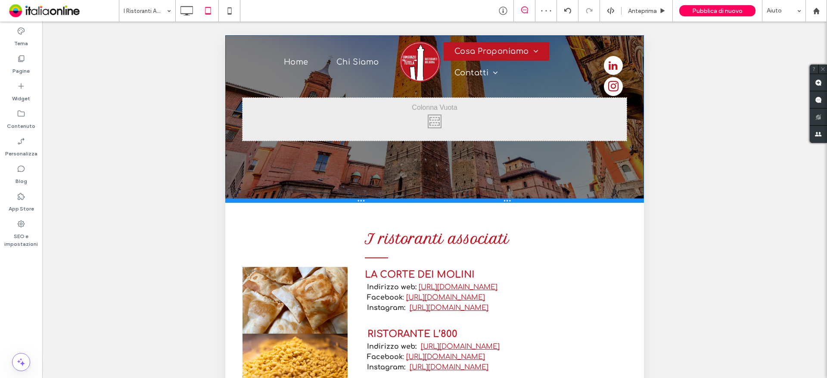
drag, startPoint x: 305, startPoint y: 226, endPoint x: 308, endPoint y: 201, distance: 25.6
click at [308, 201] on div at bounding box center [434, 201] width 419 height 4
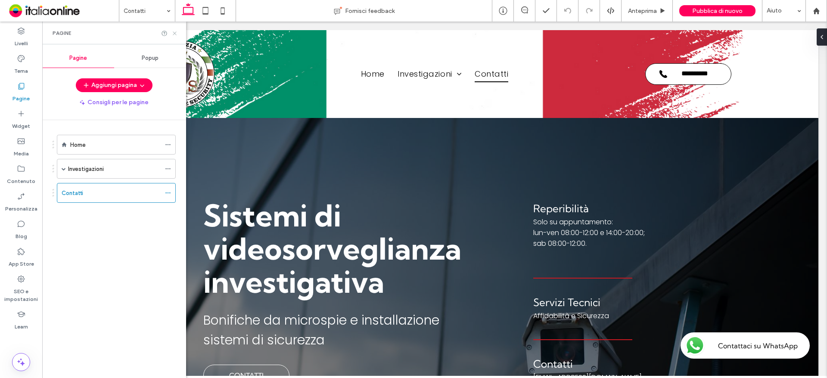
click at [175, 33] on use at bounding box center [174, 32] width 3 height 3
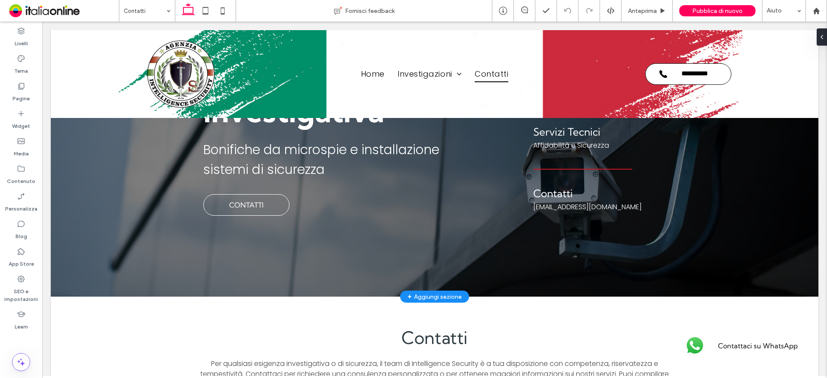
scroll to position [172, 0]
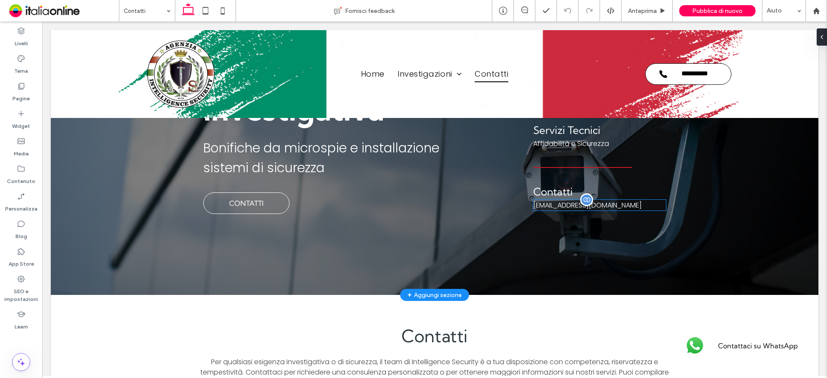
click at [548, 210] on div "a.i.s.intelligenze@gmail.com" at bounding box center [599, 205] width 133 height 11
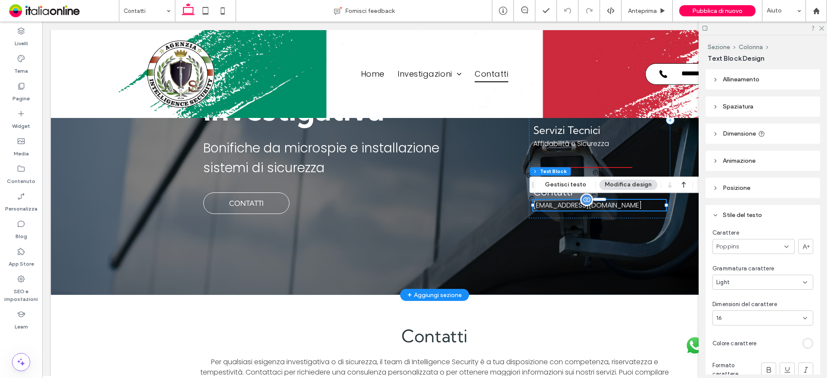
click at [558, 207] on div "a.i.s.intelligenze@gmail.com" at bounding box center [599, 205] width 133 height 11
click at [626, 206] on div "a.i.s.intelligenze@gmail.com" at bounding box center [599, 205] width 133 height 11
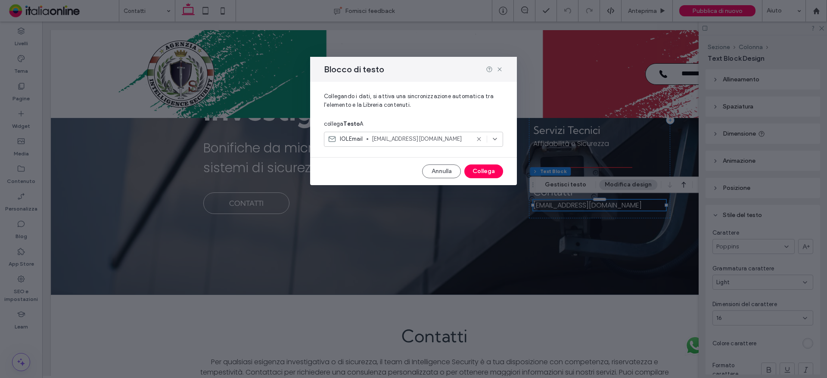
click at [448, 137] on span "a.i.s.intelligenze@gmail.com" at bounding box center [421, 139] width 98 height 9
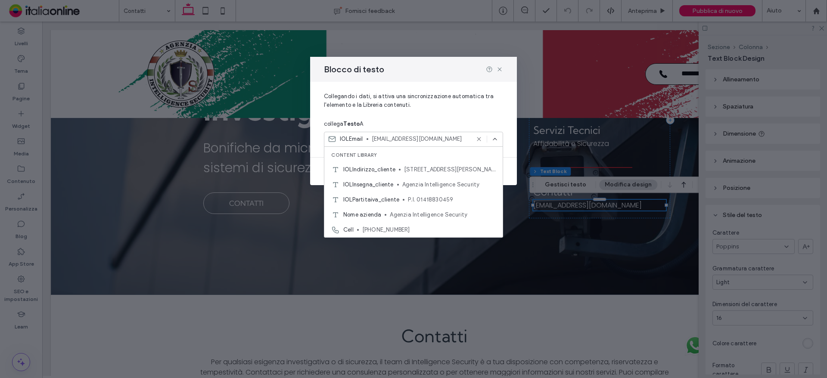
click at [448, 137] on span "a.i.s.intelligenze@gmail.com" at bounding box center [421, 139] width 98 height 9
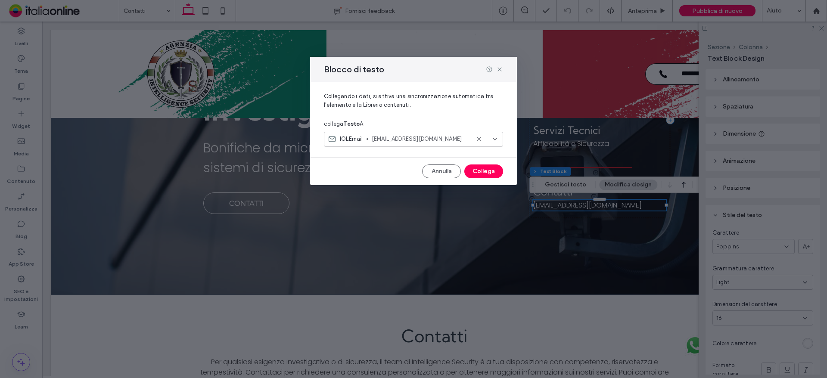
click at [438, 139] on span "a.i.s.intelligenze@gmail.com" at bounding box center [421, 139] width 98 height 9
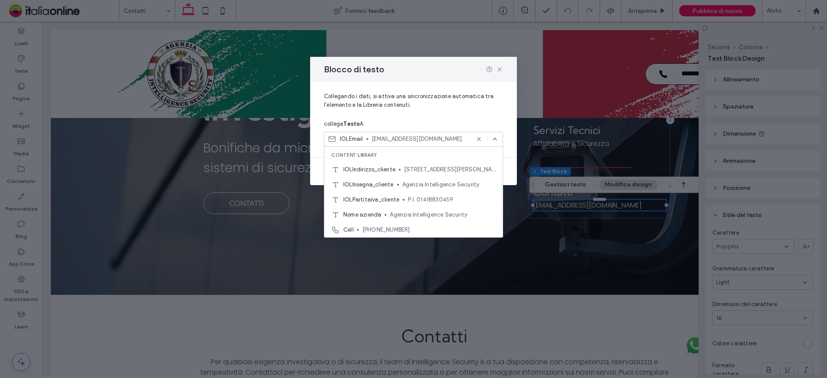
click at [438, 139] on span "a.i.s.intelligenze@gmail.com" at bounding box center [421, 139] width 98 height 9
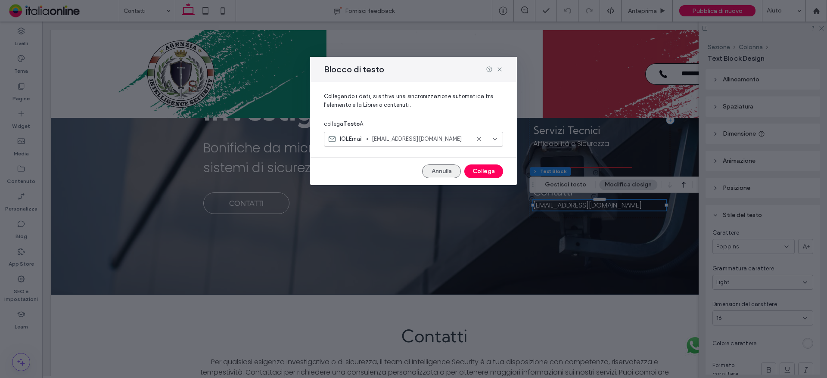
click at [453, 165] on button "Annulla" at bounding box center [441, 172] width 39 height 14
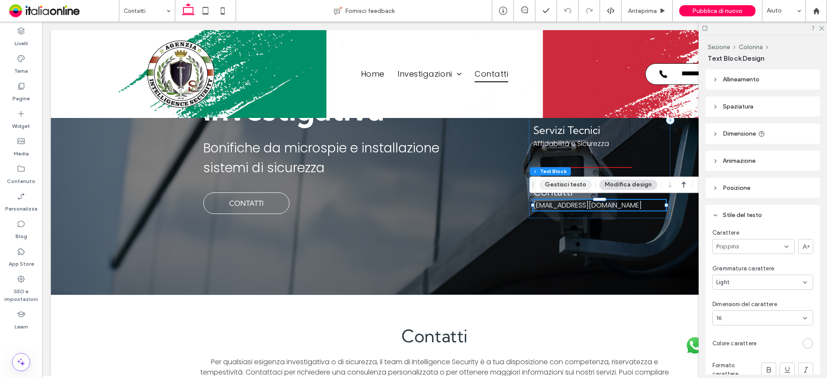
click at [554, 189] on button "Gestisci testo" at bounding box center [565, 185] width 53 height 10
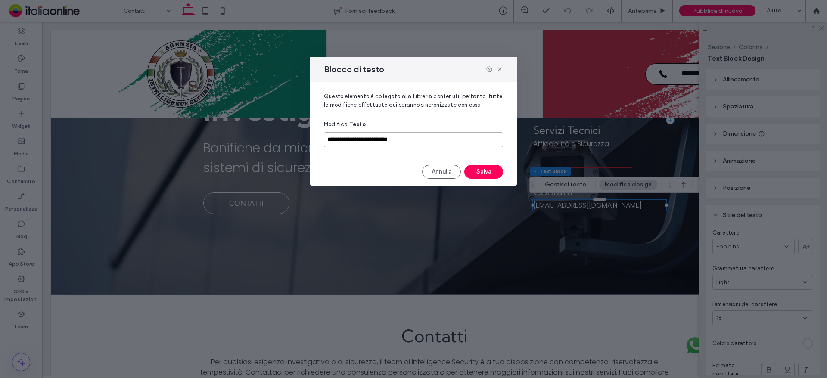
drag, startPoint x: 401, startPoint y: 136, endPoint x: 280, endPoint y: 140, distance: 120.7
click at [280, 140] on div "**********" at bounding box center [413, 189] width 827 height 378
paste input
type input "**********"
click at [494, 174] on button "Salva" at bounding box center [483, 172] width 39 height 14
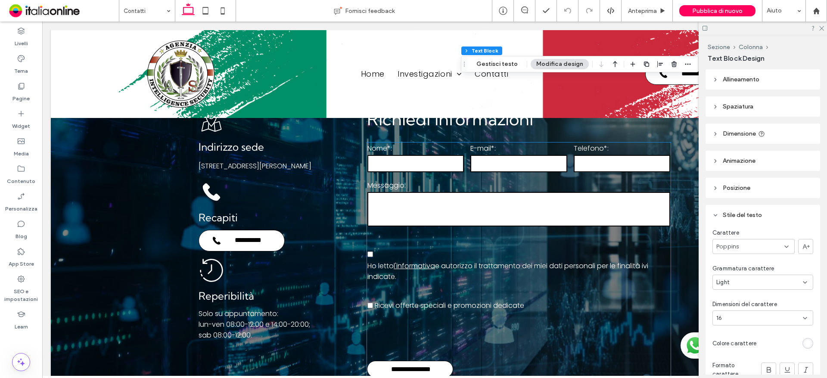
scroll to position [646, 0]
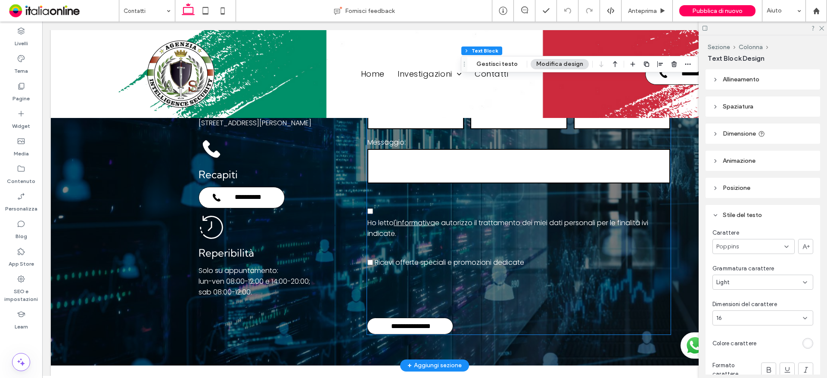
click at [571, 202] on span at bounding box center [518, 199] width 303 height 11
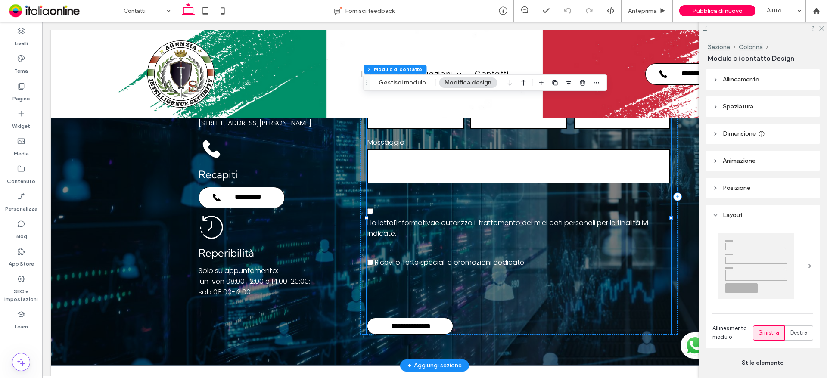
click at [423, 194] on span at bounding box center [518, 199] width 303 height 11
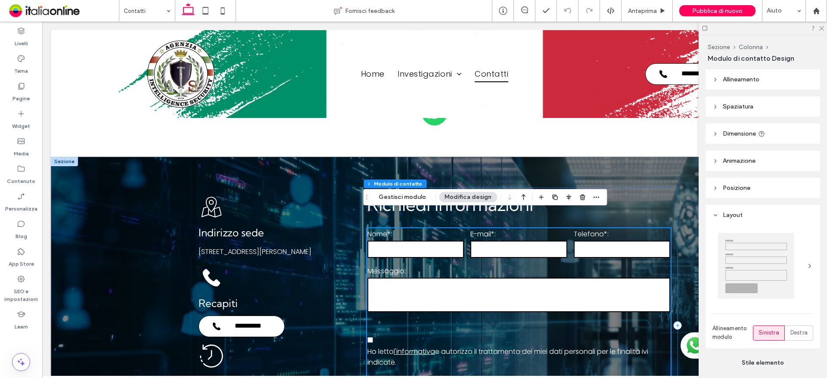
scroll to position [517, 0]
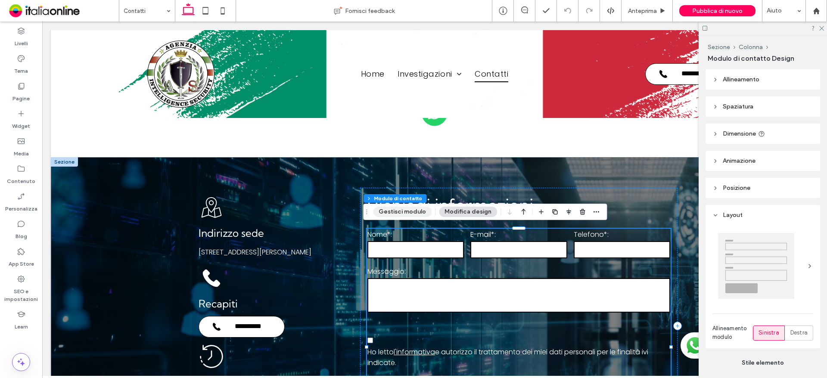
click at [417, 209] on button "Gestisci modulo" at bounding box center [402, 212] width 59 height 10
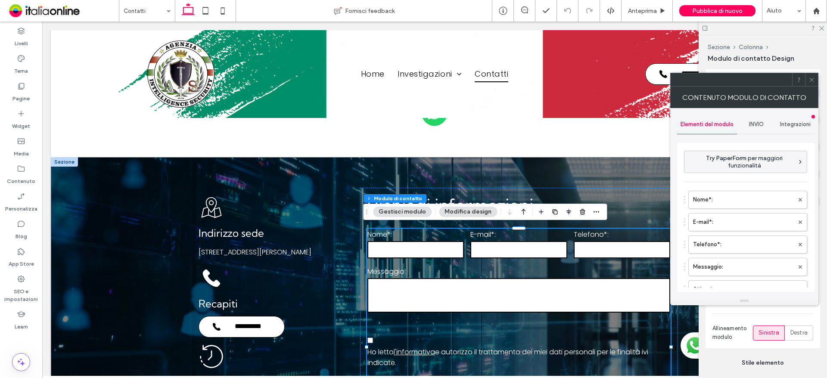
click at [762, 129] on div "INVIO" at bounding box center [756, 124] width 39 height 19
click at [742, 165] on label "Nuova notifica di invio" at bounding box center [746, 164] width 115 height 17
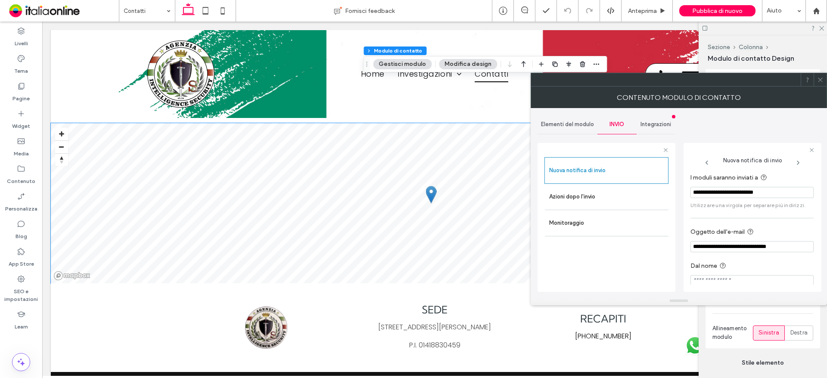
scroll to position [1225, 0]
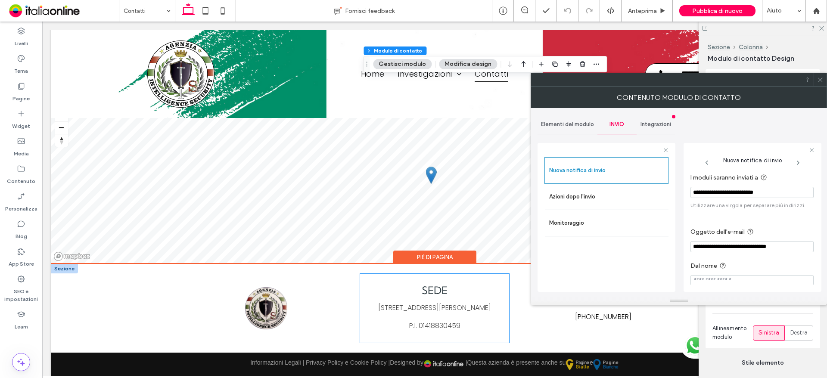
click at [434, 302] on div "Via Pellegrino Rossi, 22 - 54100 Massa (MS)" at bounding box center [434, 308] width 149 height 14
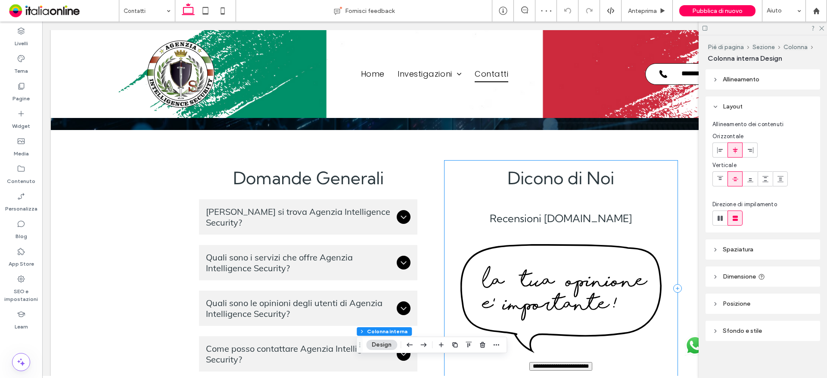
scroll to position [967, 0]
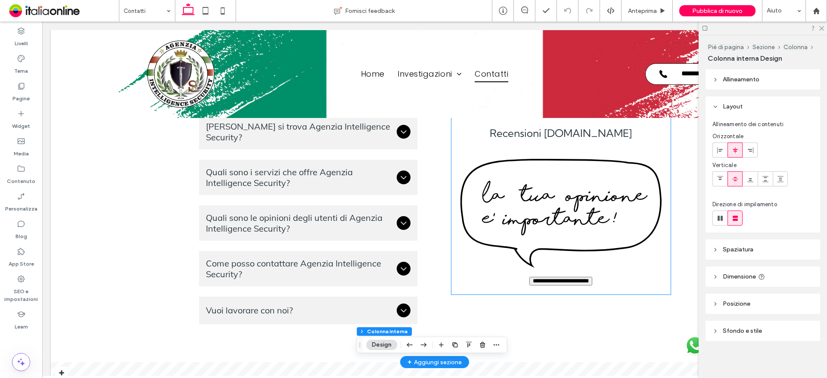
click at [560, 281] on input "**********" at bounding box center [560, 281] width 63 height 9
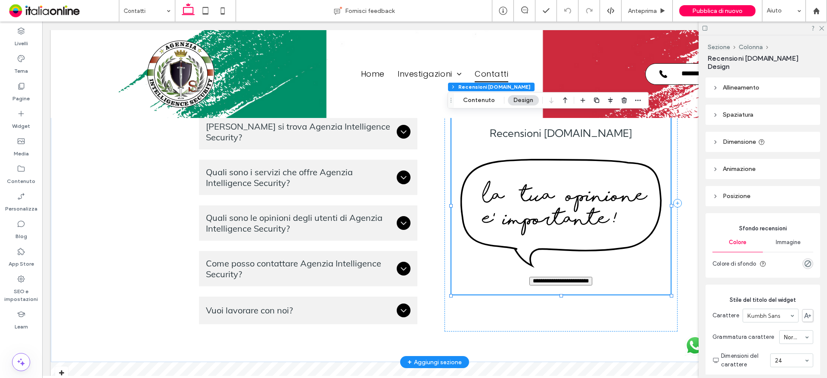
click at [525, 200] on img at bounding box center [561, 213] width 202 height 109
click at [492, 102] on button "Contenuto" at bounding box center [478, 100] width 43 height 10
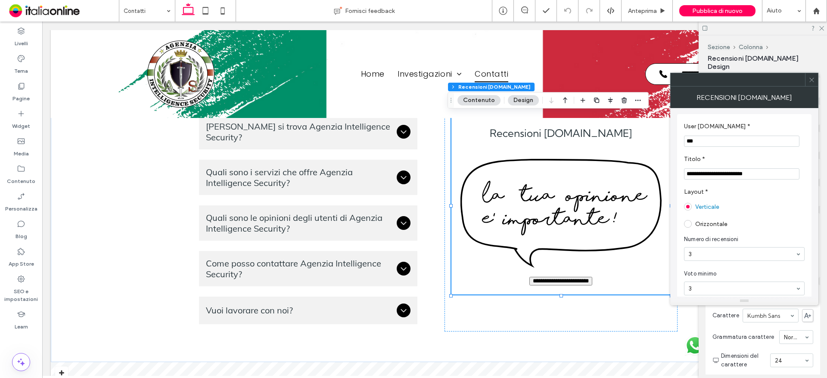
scroll to position [0, 0]
click at [720, 140] on input "***" at bounding box center [741, 142] width 115 height 11
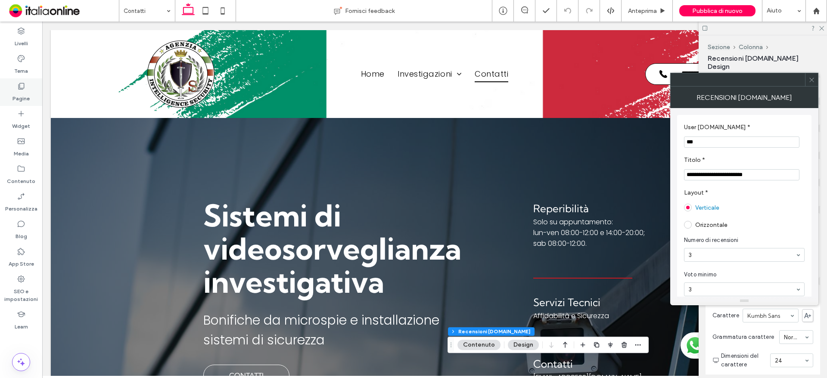
click at [16, 90] on div "Pagine" at bounding box center [21, 92] width 42 height 28
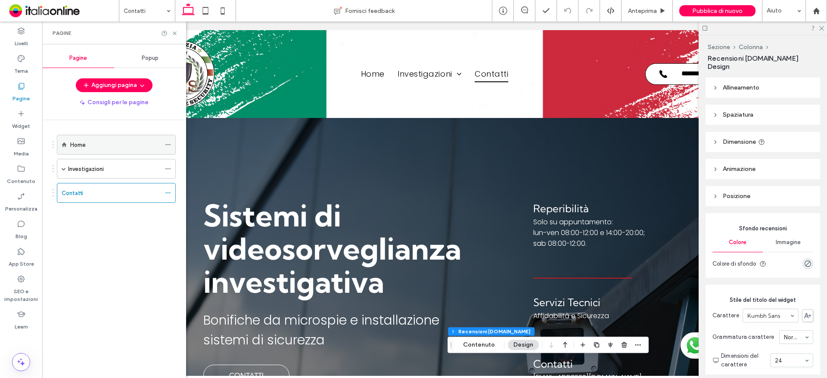
click at [66, 143] on icon at bounding box center [64, 144] width 5 height 5
click at [128, 151] on div "Home" at bounding box center [115, 144] width 90 height 19
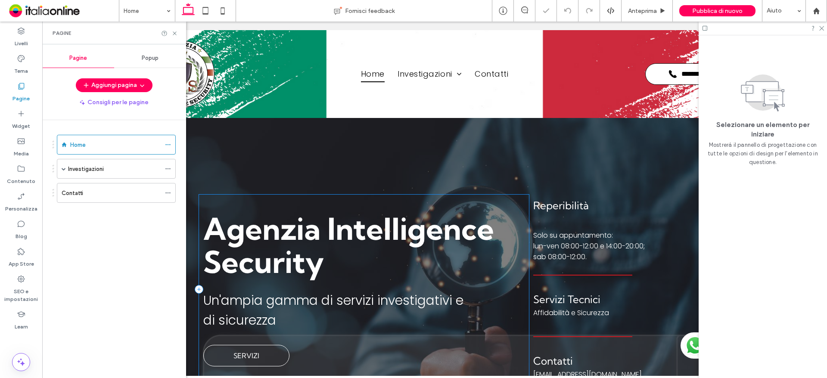
scroll to position [129, 0]
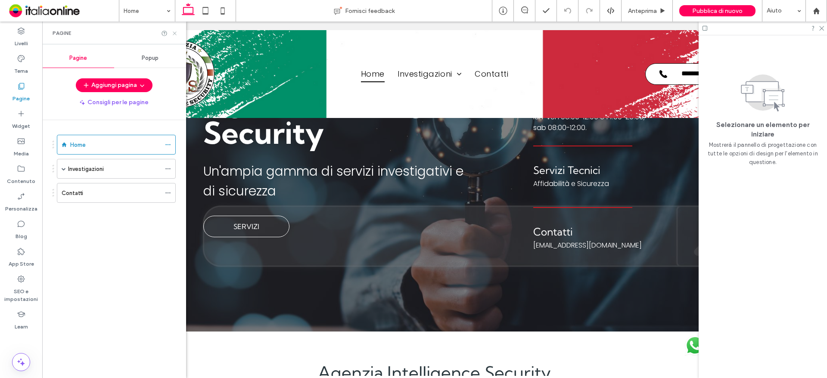
click at [175, 35] on icon at bounding box center [174, 33] width 6 height 6
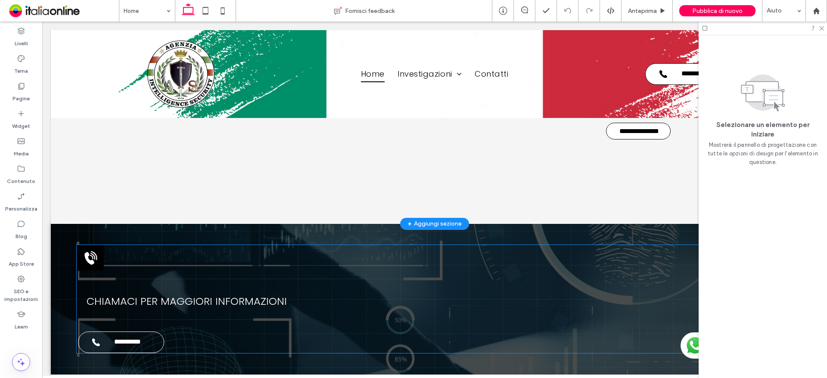
scroll to position [1644, 0]
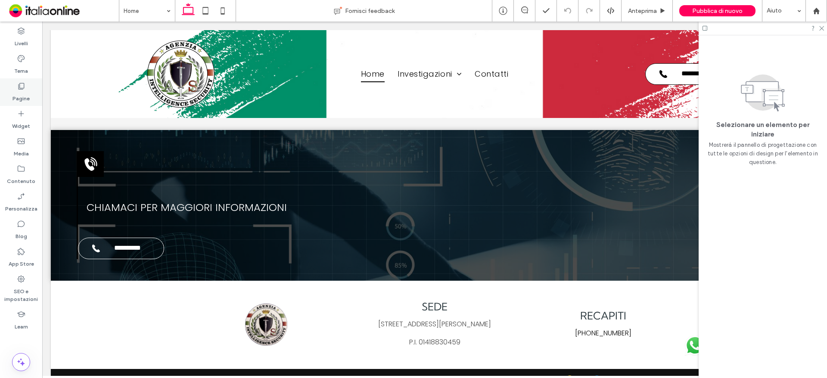
click at [19, 94] on label "Pagine" at bounding box center [20, 96] width 17 height 12
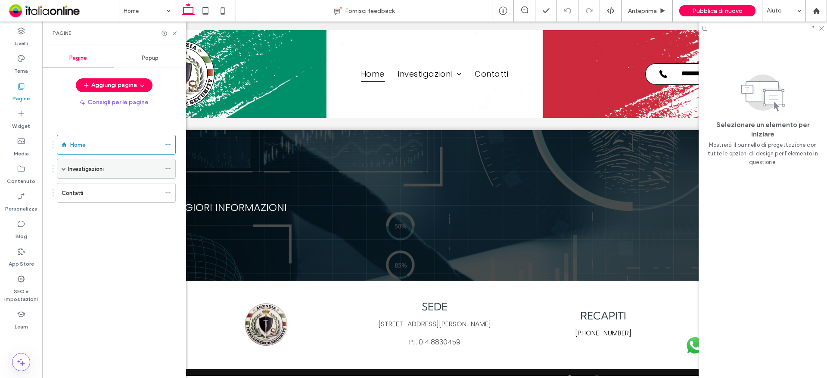
click at [81, 172] on label "Investigazioni" at bounding box center [86, 169] width 36 height 15
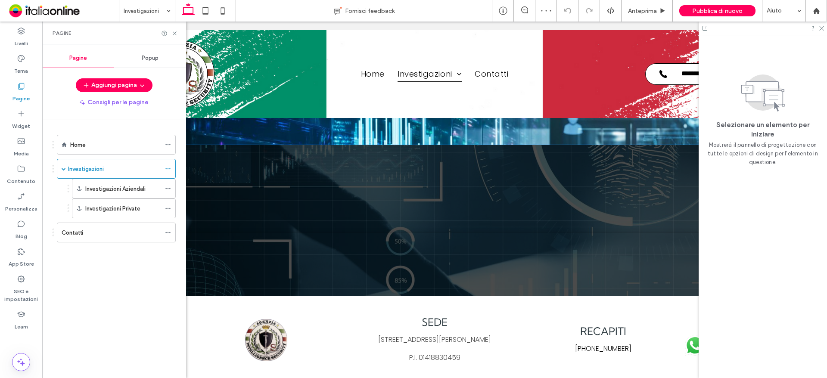
scroll to position [1408, 0]
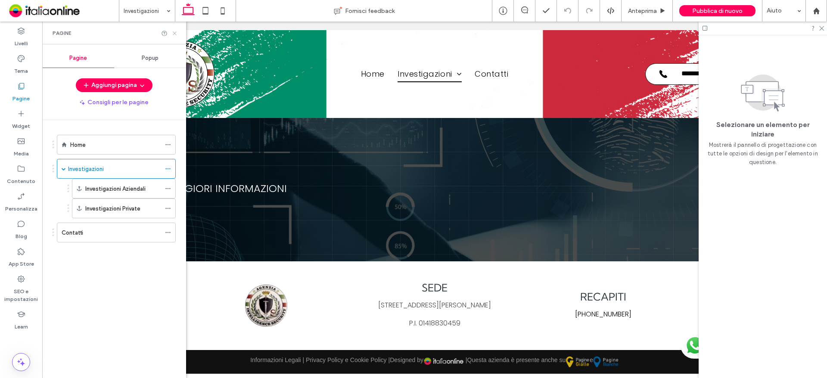
click at [176, 34] on use at bounding box center [174, 32] width 3 height 3
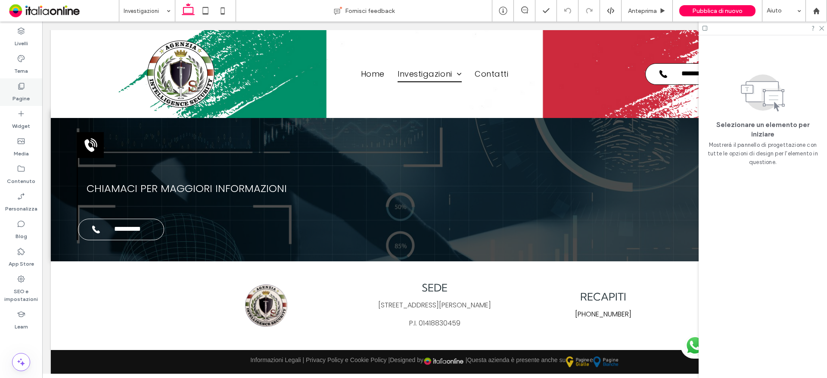
click at [17, 90] on icon at bounding box center [21, 86] width 9 height 9
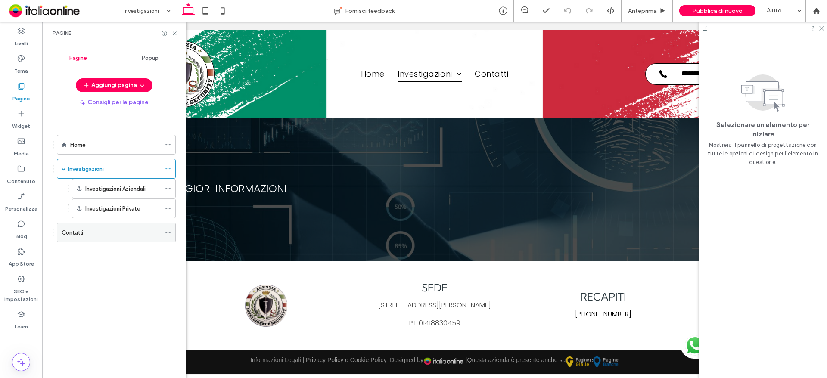
click at [90, 230] on div "Contatti" at bounding box center [111, 232] width 99 height 9
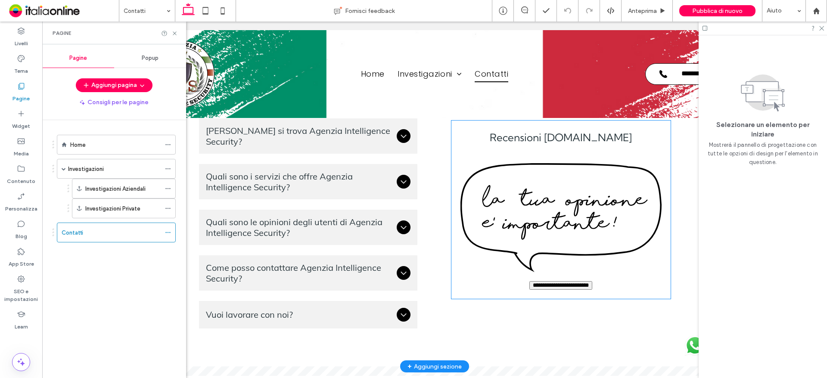
scroll to position [948, 0]
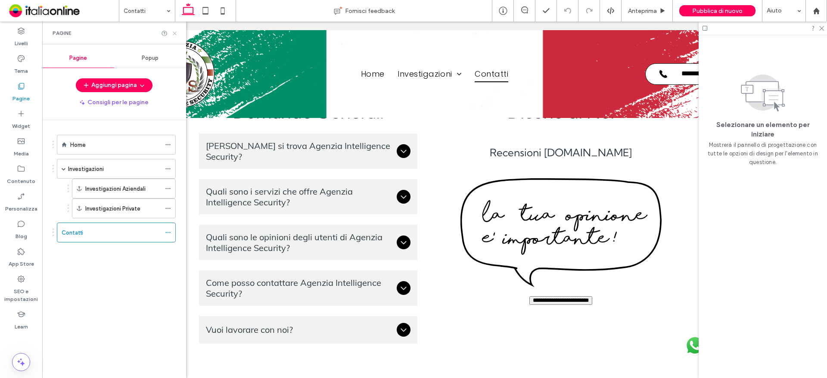
click at [174, 30] on icon at bounding box center [174, 33] width 6 height 6
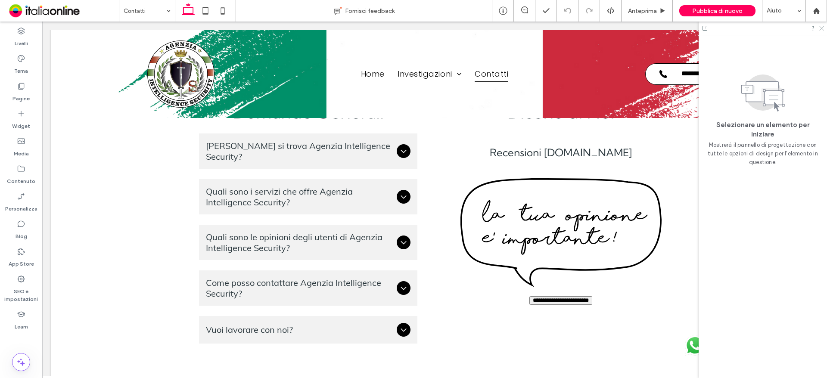
click at [821, 30] on icon at bounding box center [821, 28] width 6 height 6
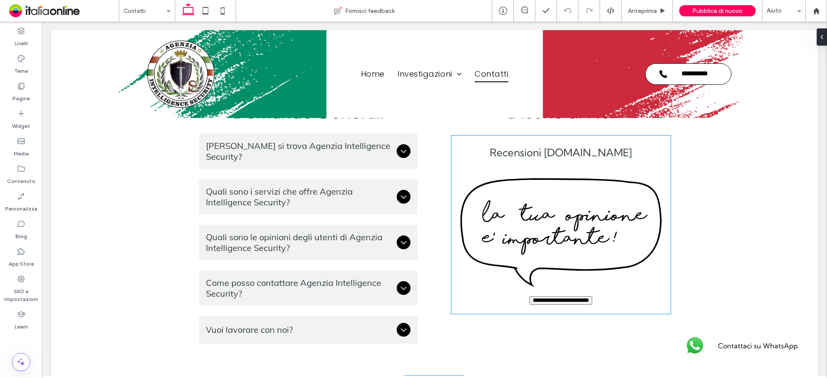
click at [550, 299] on input "**********" at bounding box center [560, 300] width 63 height 9
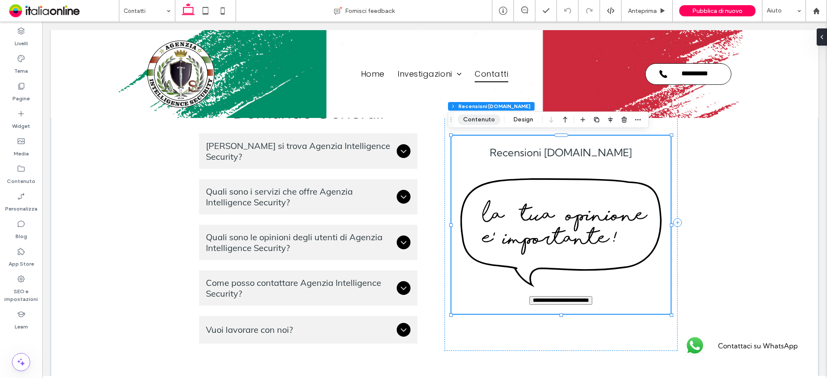
click at [489, 121] on button "Contenuto" at bounding box center [478, 120] width 43 height 10
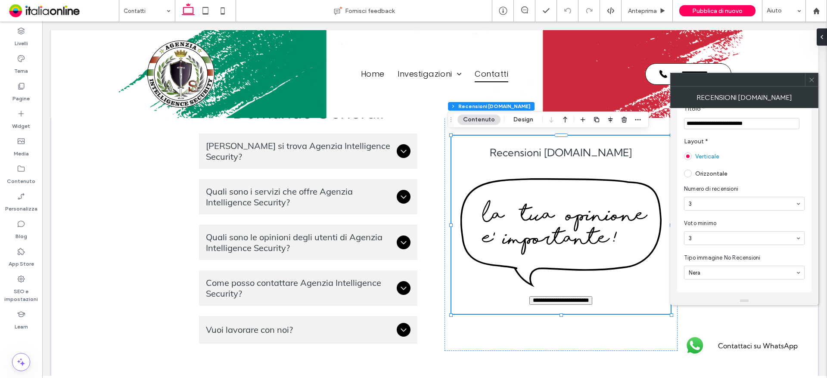
scroll to position [0, 0]
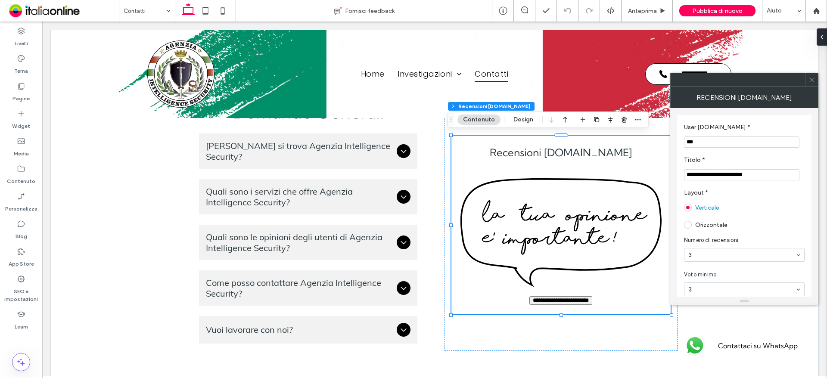
click at [705, 146] on input "***" at bounding box center [741, 142] width 115 height 11
drag, startPoint x: 748, startPoint y: 159, endPoint x: 660, endPoint y: 142, distance: 89.0
paste input "**********"
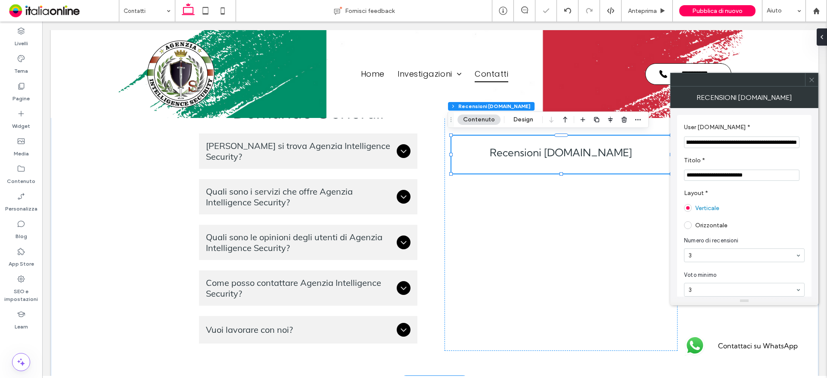
type input "**********"
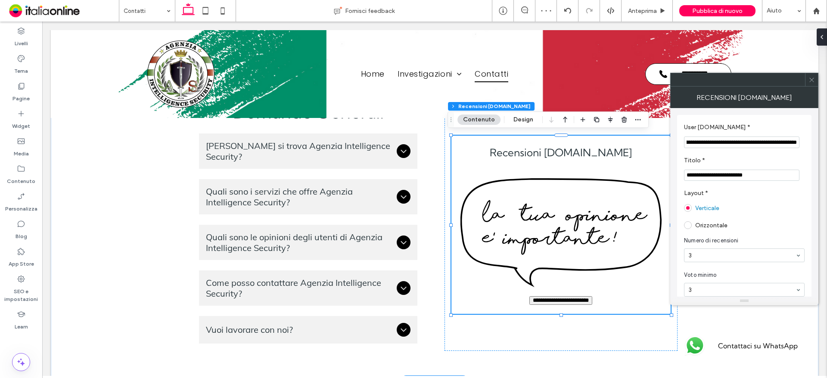
scroll to position [0, 0]
click at [812, 86] on div at bounding box center [744, 80] width 148 height 14
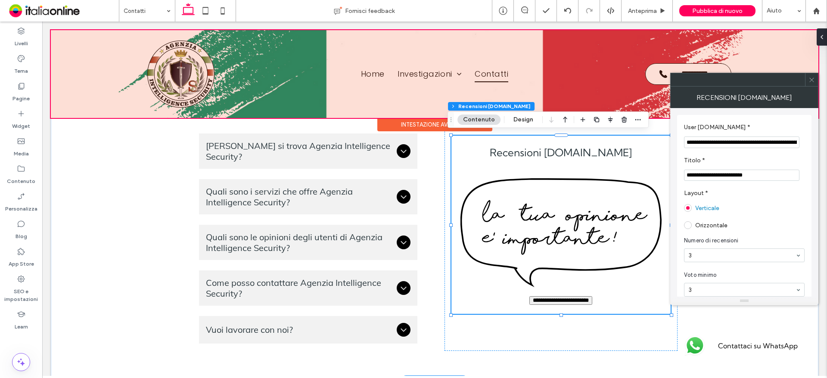
click at [519, 80] on div at bounding box center [435, 74] width 768 height 88
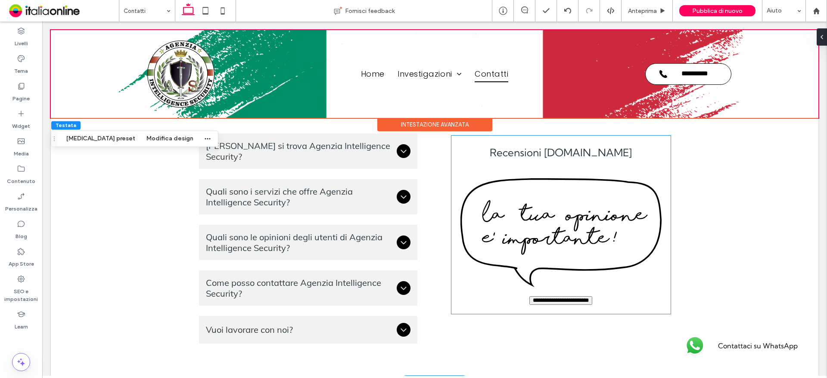
click at [537, 301] on input "**********" at bounding box center [560, 300] width 63 height 9
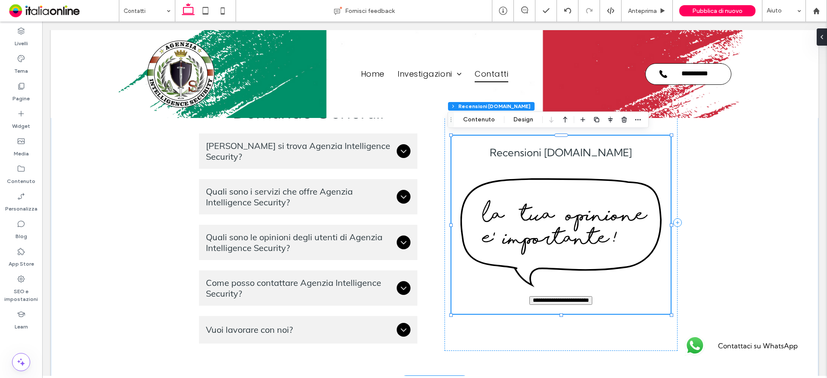
click at [543, 301] on input "**********" at bounding box center [560, 300] width 63 height 9
